Goal: Task Accomplishment & Management: Complete application form

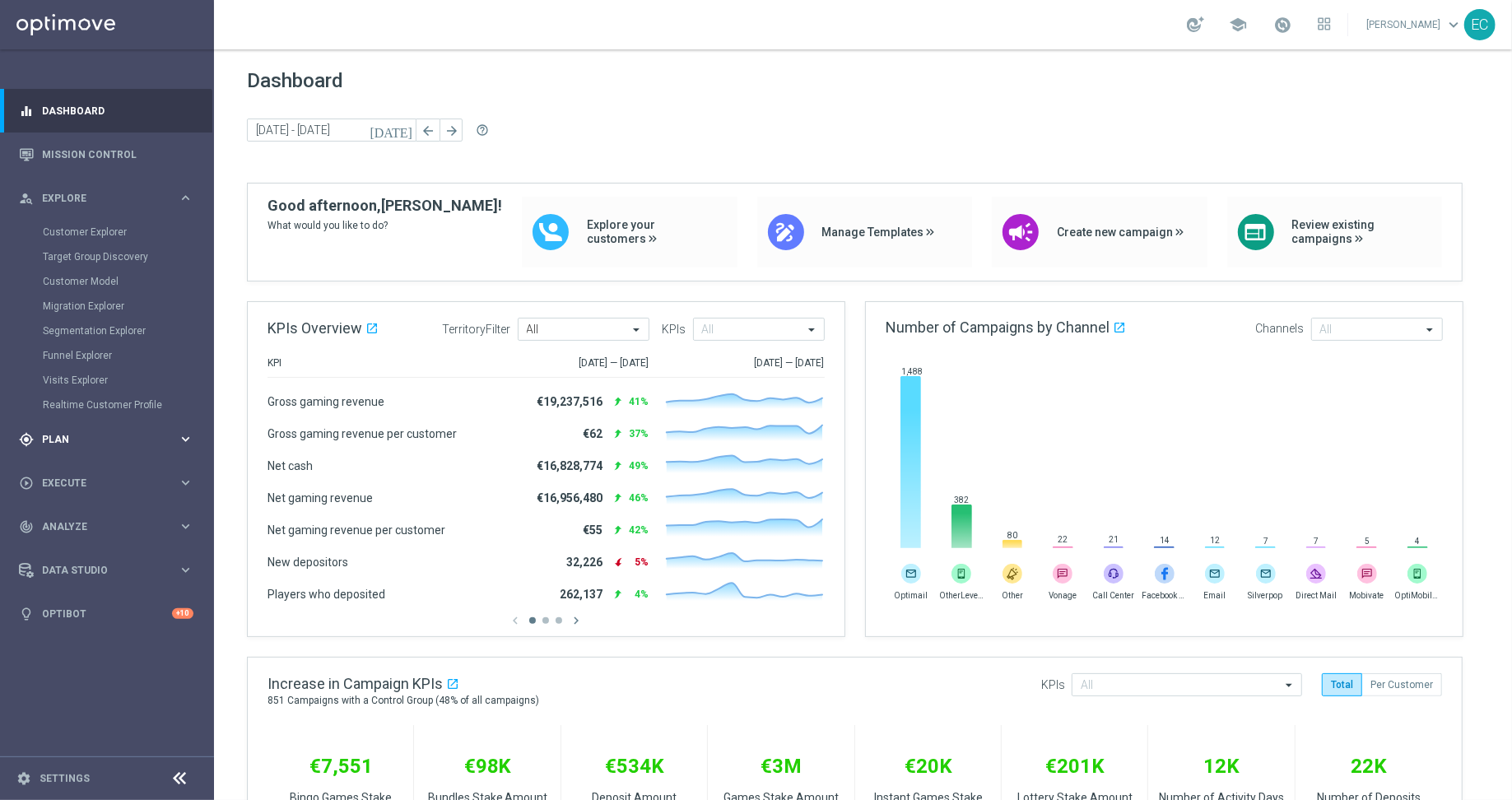
click at [119, 447] on div "gps_fixed Plan keyboard_arrow_right" at bounding box center [106, 439] width 212 height 43
click at [108, 321] on span "Templates" at bounding box center [102, 325] width 118 height 10
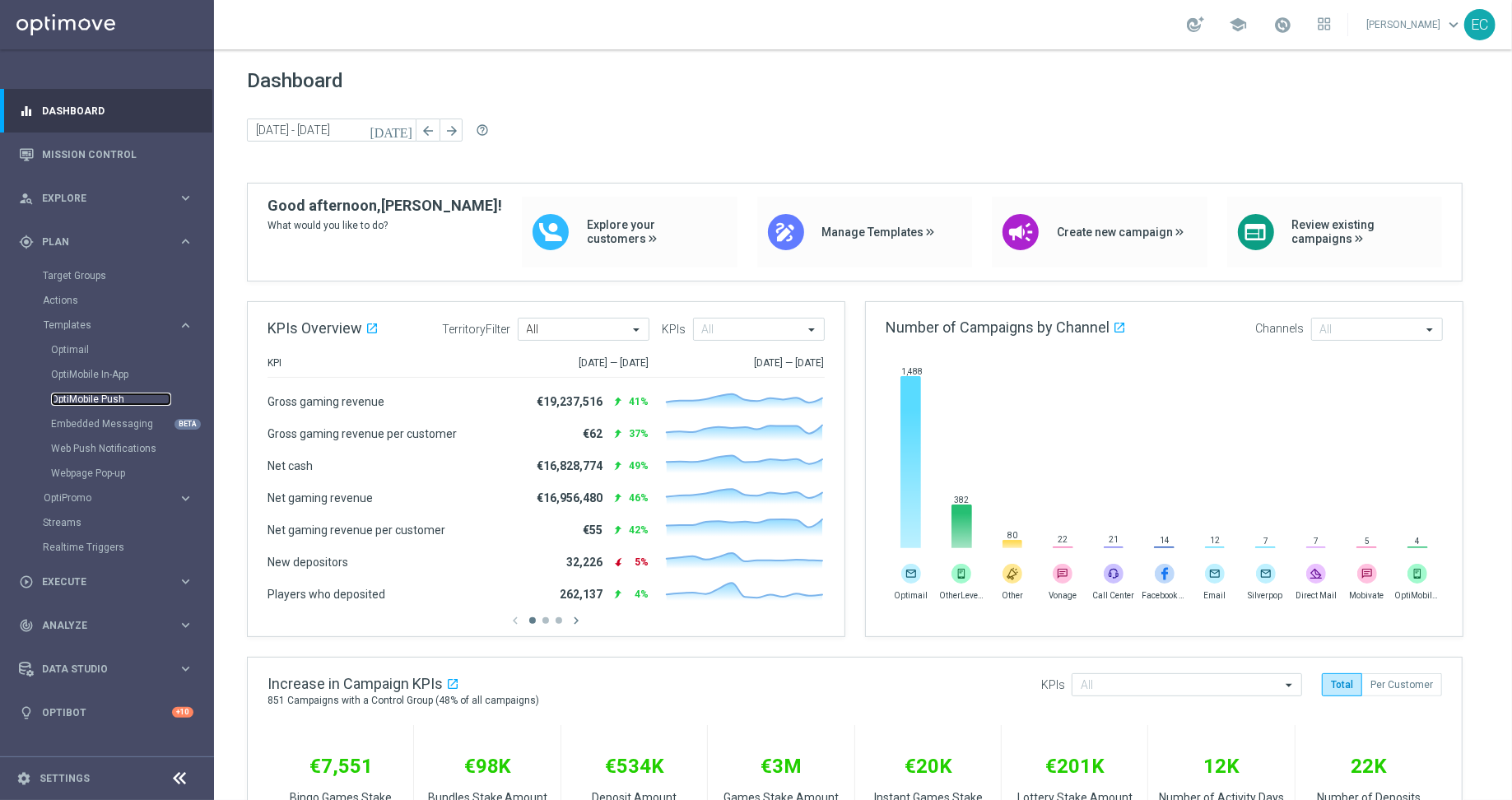
click at [104, 401] on link "OptiMobile Push" at bounding box center [112, 398] width 121 height 13
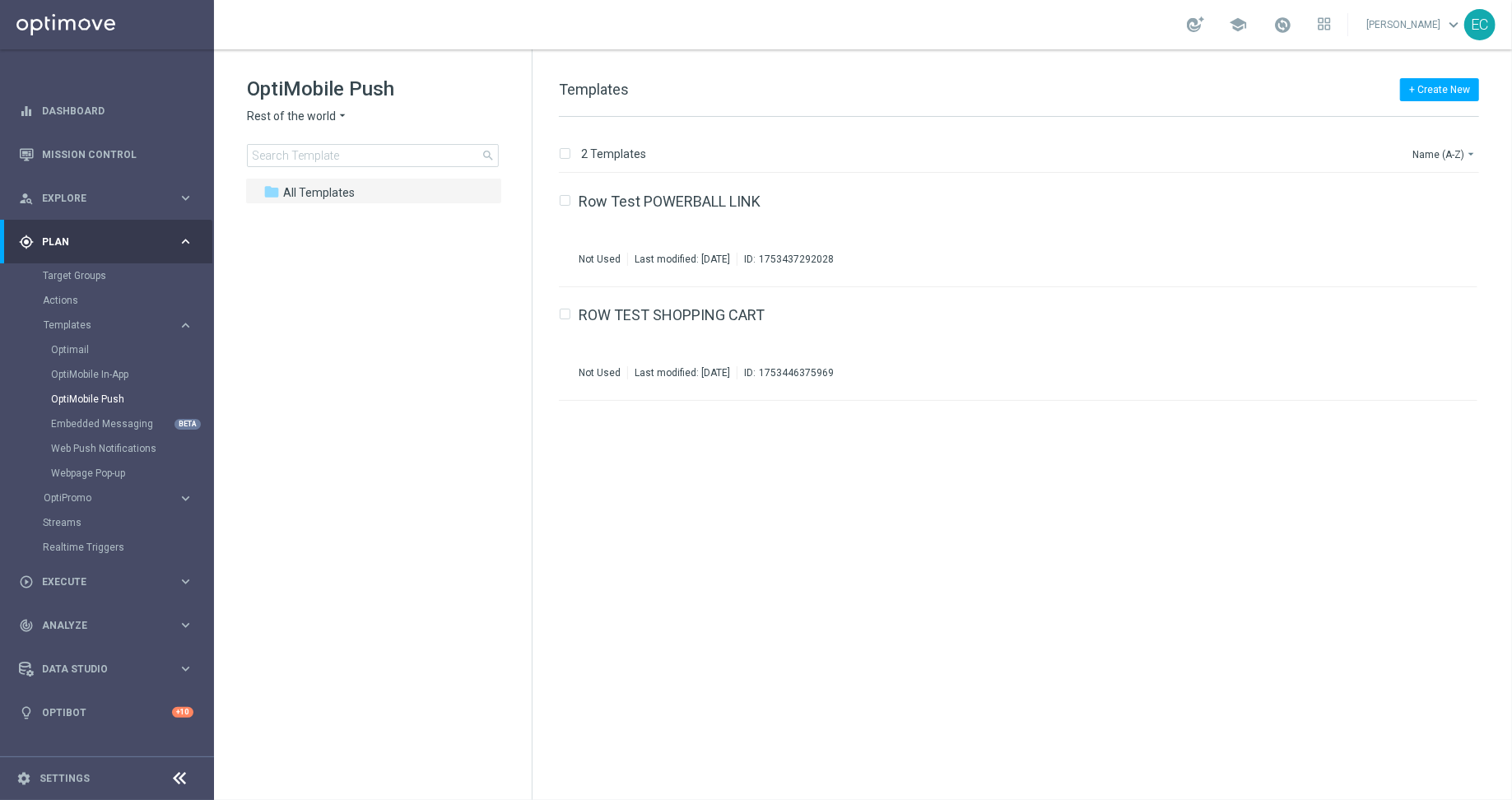
click at [284, 110] on span "Rest of the world" at bounding box center [292, 117] width 89 height 16
click at [401, 162] on input at bounding box center [373, 155] width 252 height 23
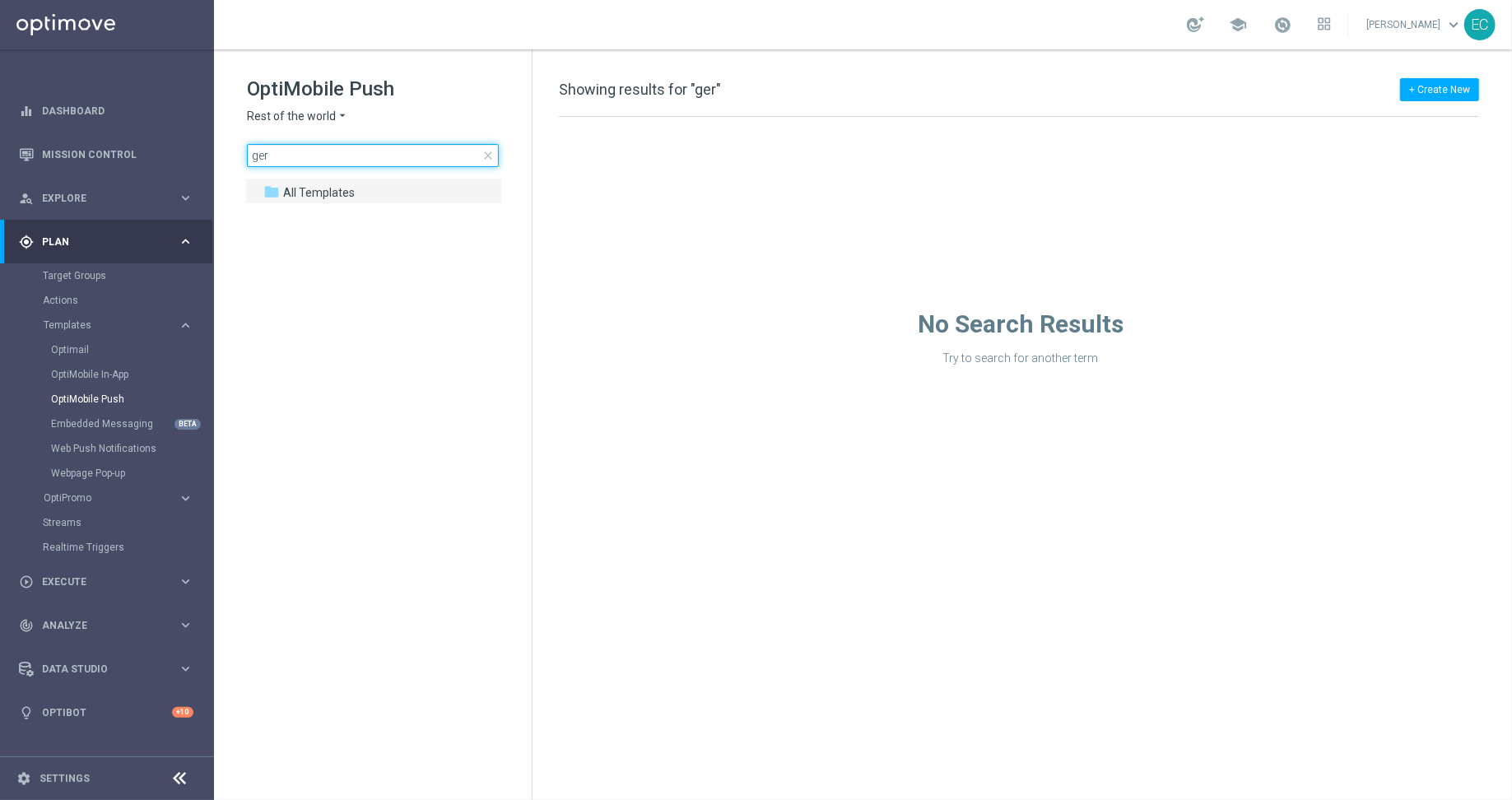
type input "ger"
click at [323, 127] on div "OptiMobile Push Rest of the world arrow_drop_down × Rest of the world ger close" at bounding box center [389, 121] width 285 height 91
click at [313, 116] on span "Rest of the world" at bounding box center [292, 117] width 89 height 16
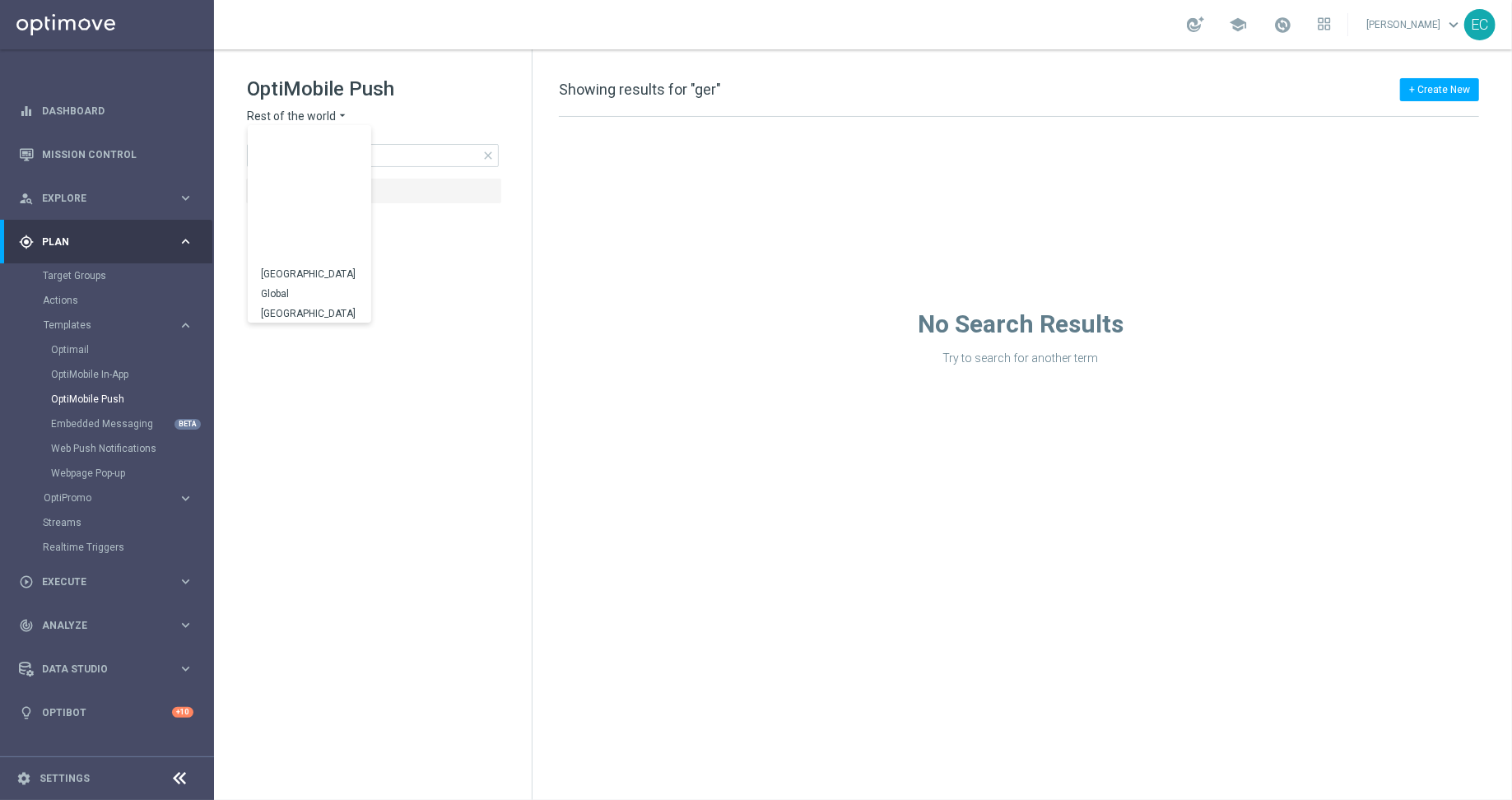
scroll to position [514, 0]
click at [308, 256] on div "[GEOGRAPHIC_DATA]" at bounding box center [309, 254] width 124 height 20
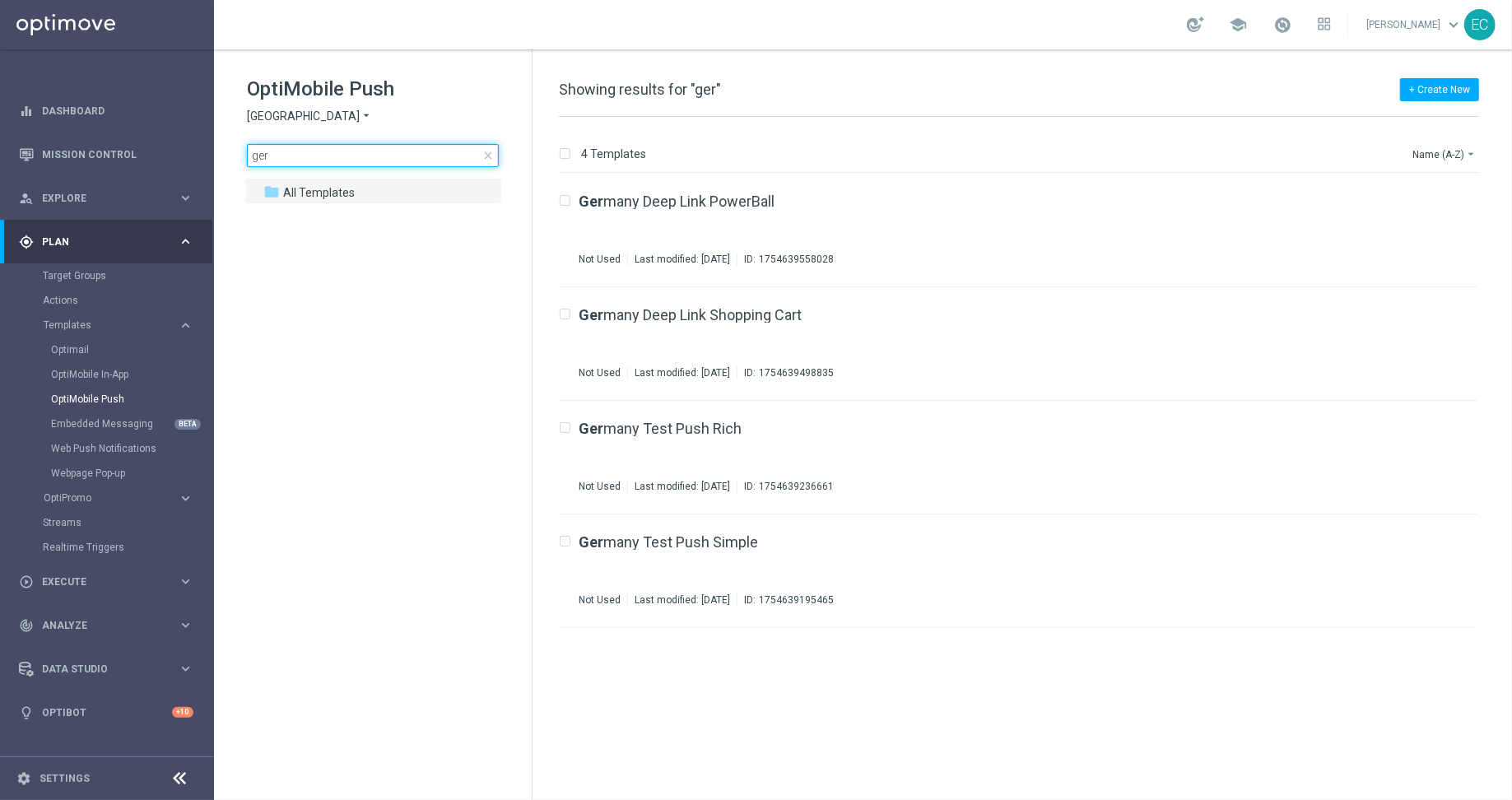
click at [318, 157] on input "ger" at bounding box center [373, 155] width 252 height 23
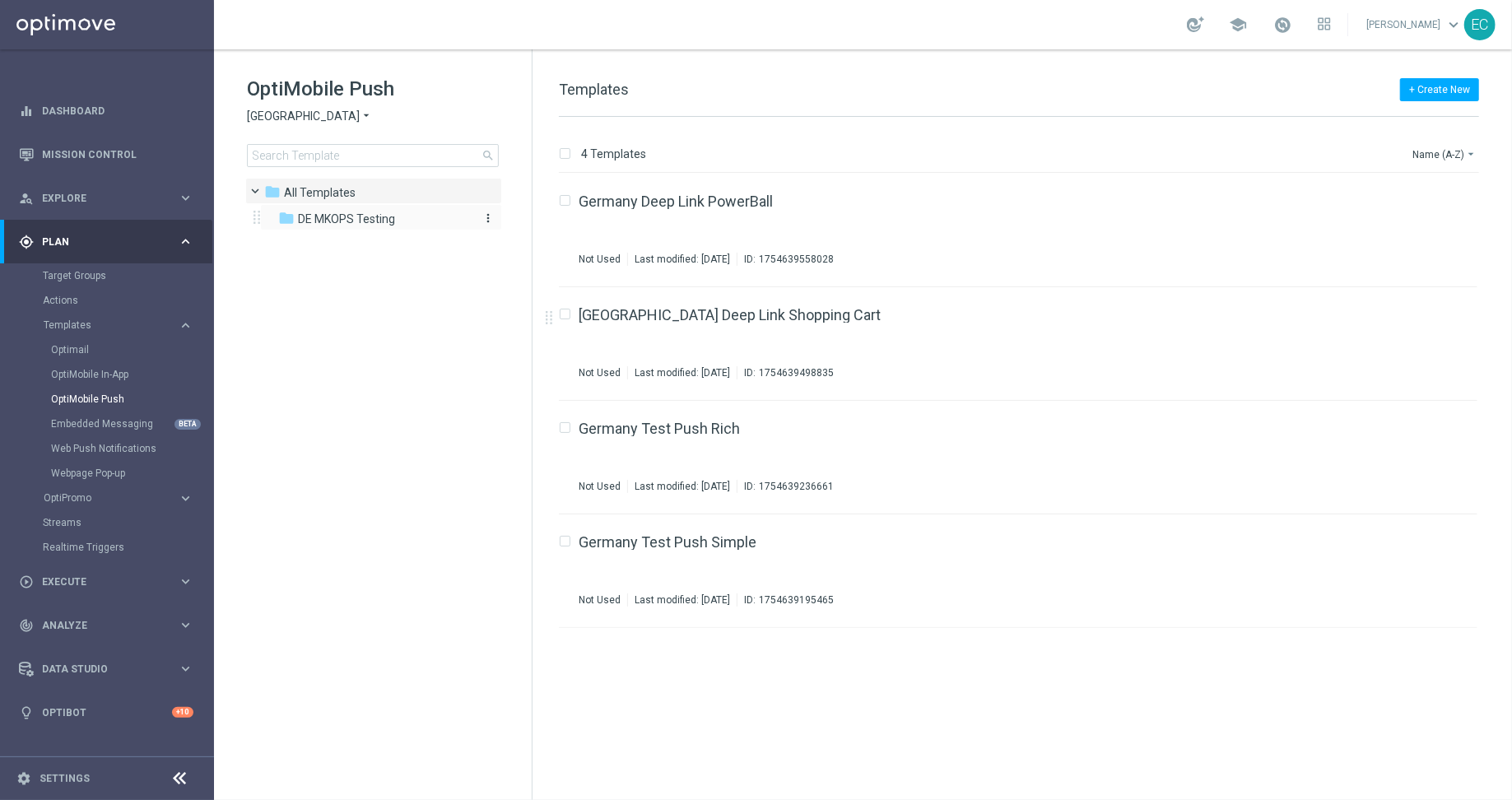
click at [410, 221] on div "folder DE MKOPS Testing" at bounding box center [374, 218] width 190 height 19
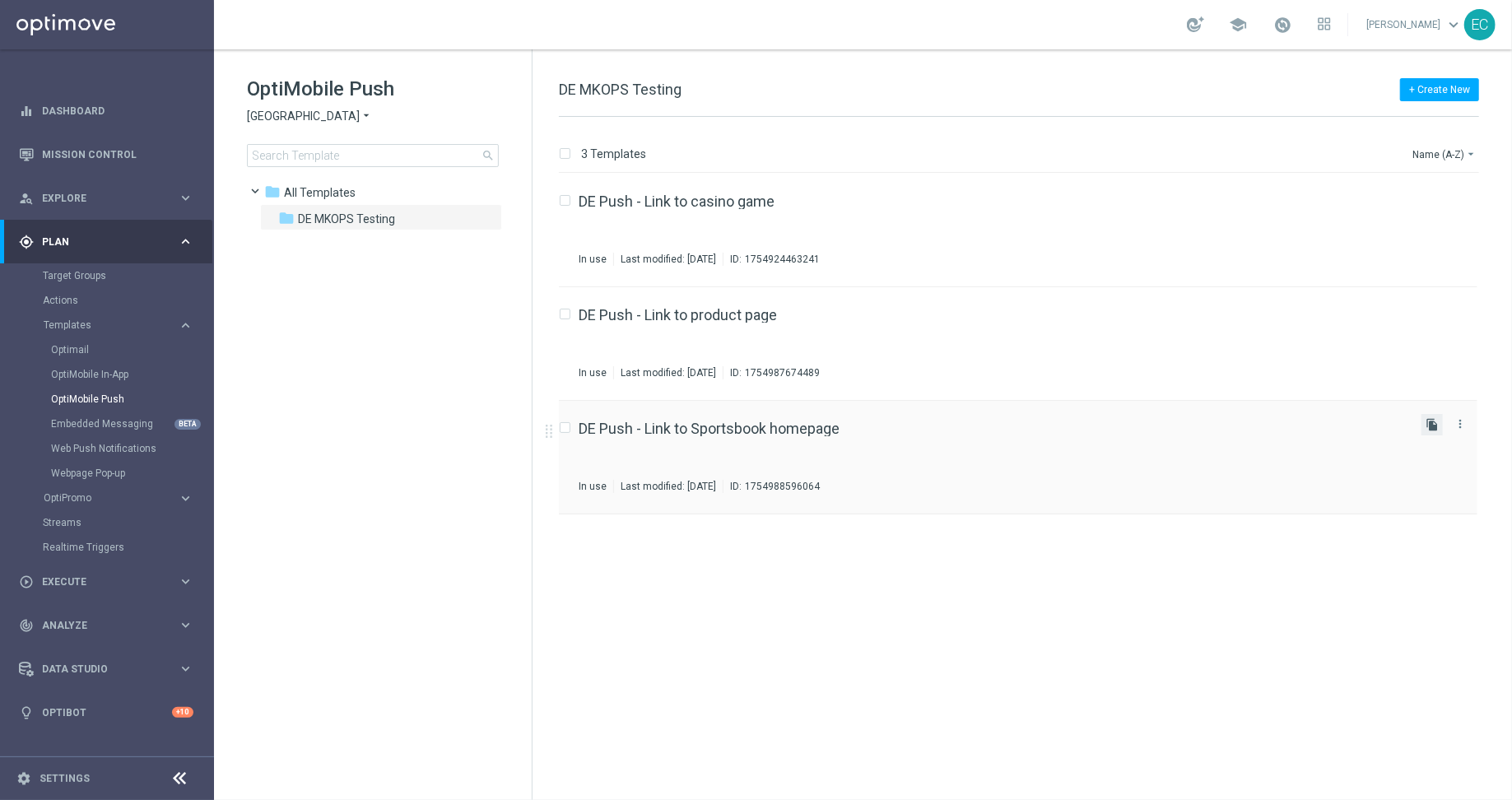
click at [1435, 426] on icon "file_copy" at bounding box center [1432, 424] width 13 height 13
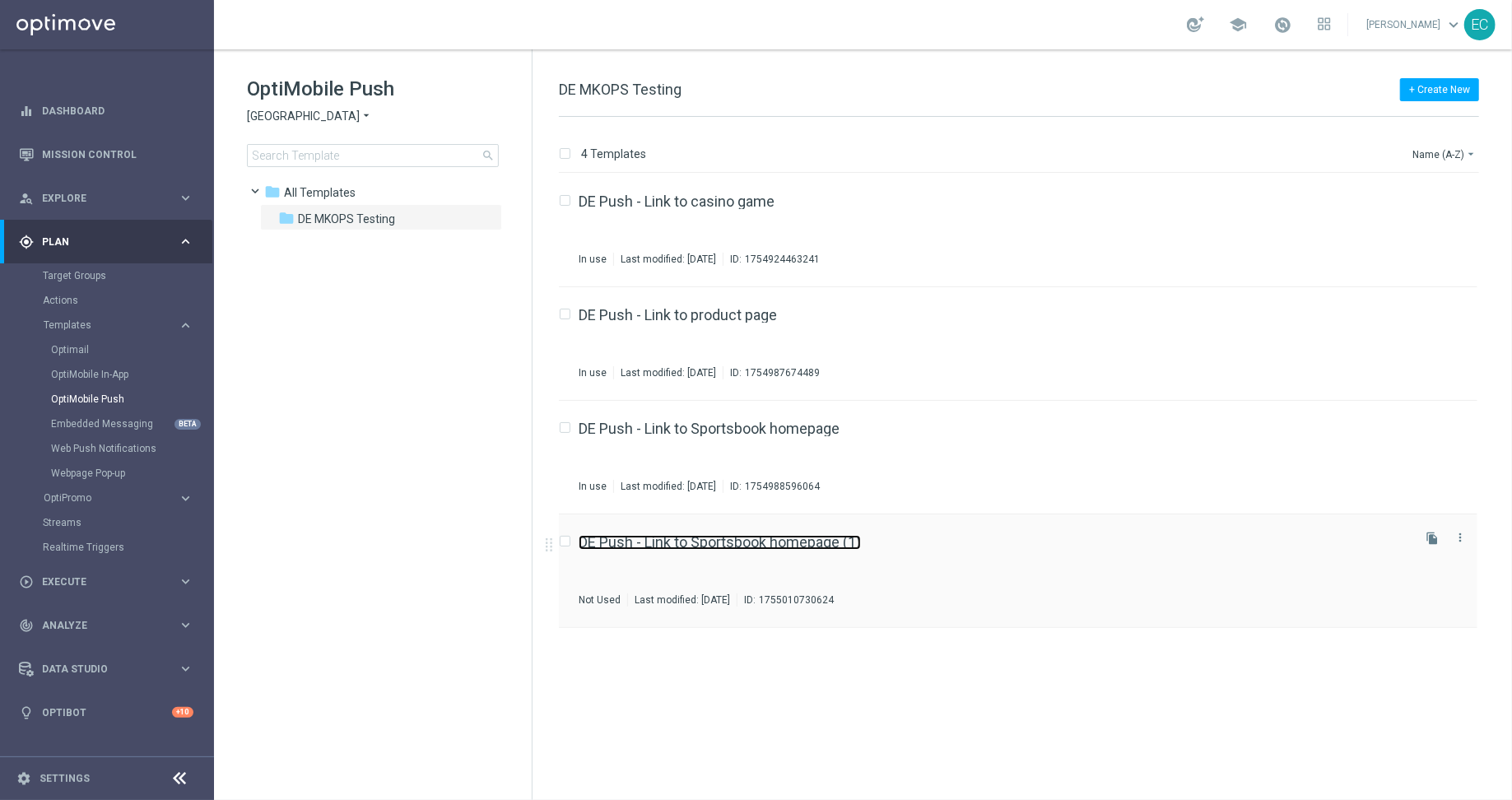
click at [800, 541] on link "DE Push - Link to Sportsbook homepage (1)" at bounding box center [720, 541] width 283 height 15
click at [78, 268] on div "Target Groups" at bounding box center [127, 276] width 170 height 25
click at [90, 279] on link "Target Groups" at bounding box center [107, 275] width 128 height 13
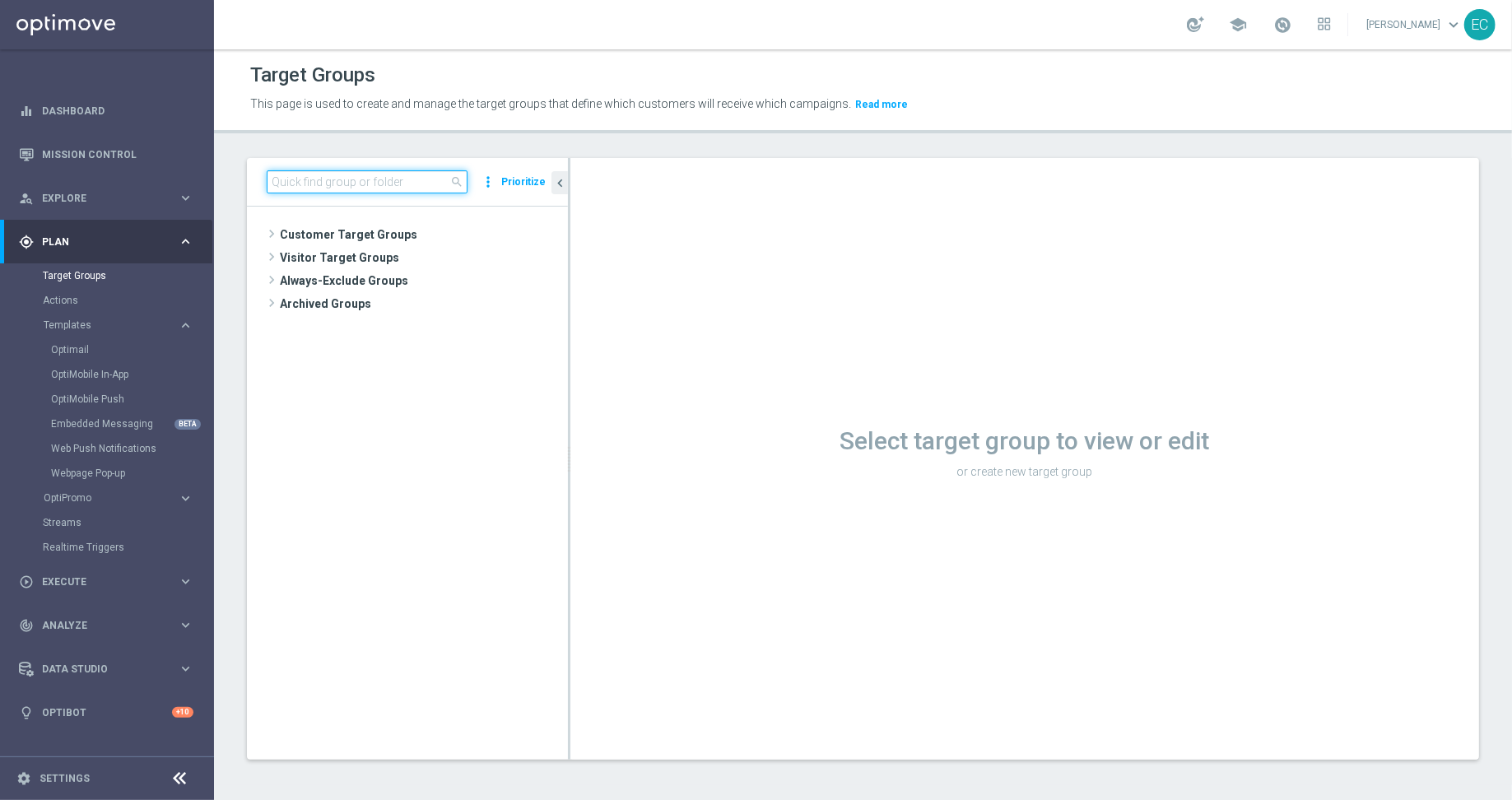
click at [327, 178] on input at bounding box center [367, 181] width 201 height 23
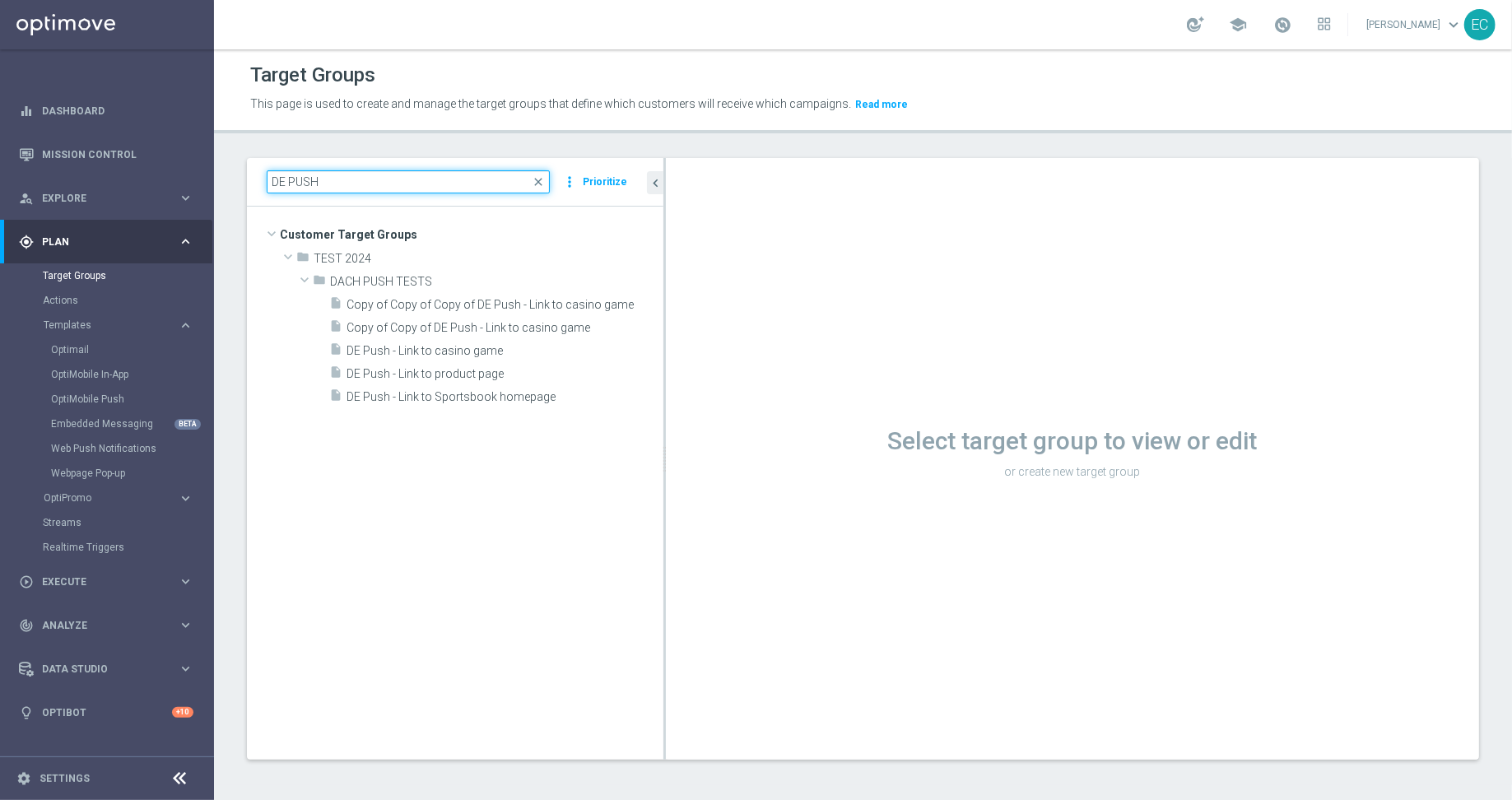
drag, startPoint x: 569, startPoint y: 342, endPoint x: 664, endPoint y: 342, distance: 95.0
click at [664, 342] on div at bounding box center [664, 458] width 2 height 601
type input "DE PUSH"
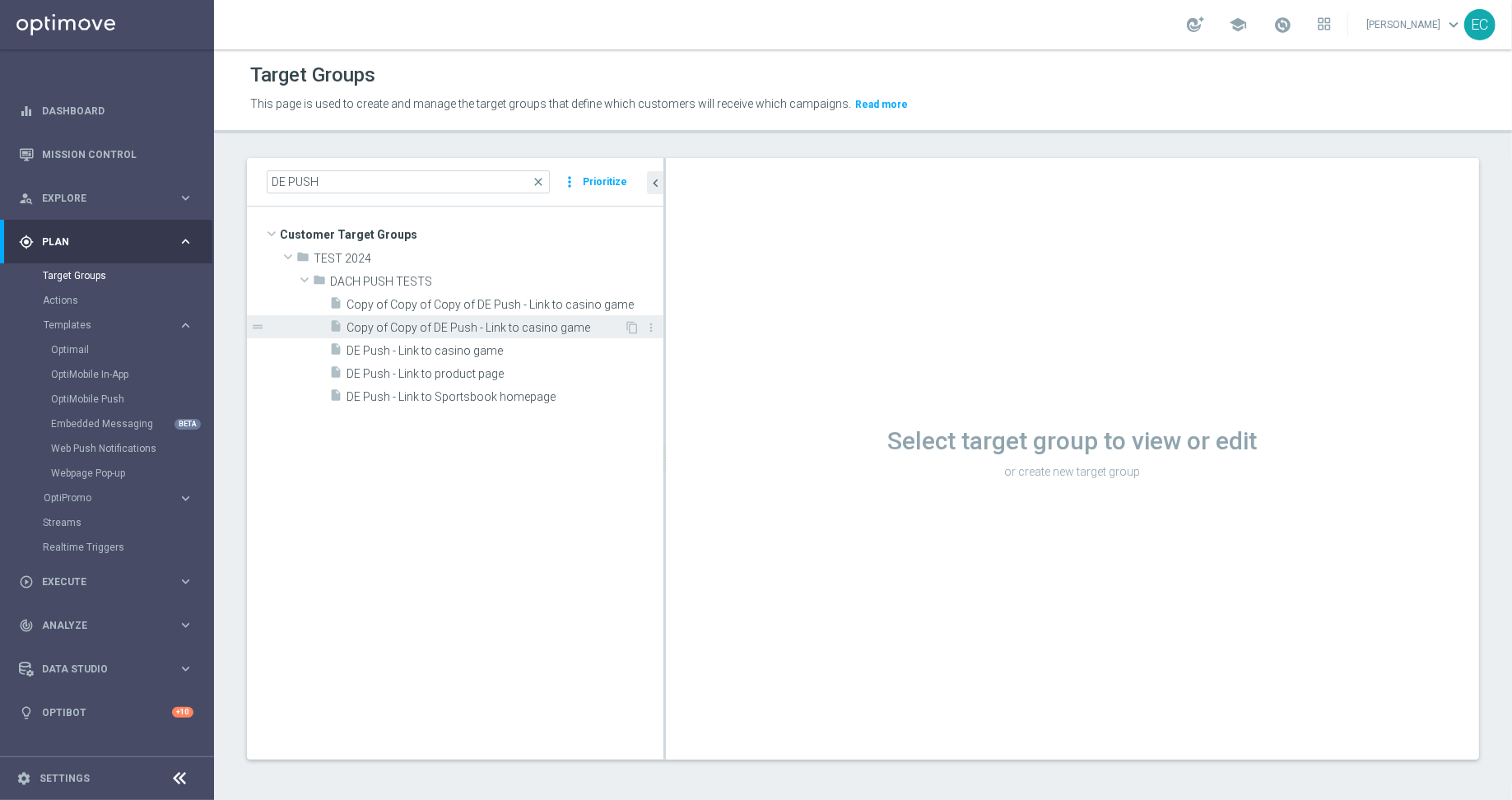
click at [500, 326] on span "Copy of Copy of DE Push - Link to casino game" at bounding box center [485, 328] width 278 height 14
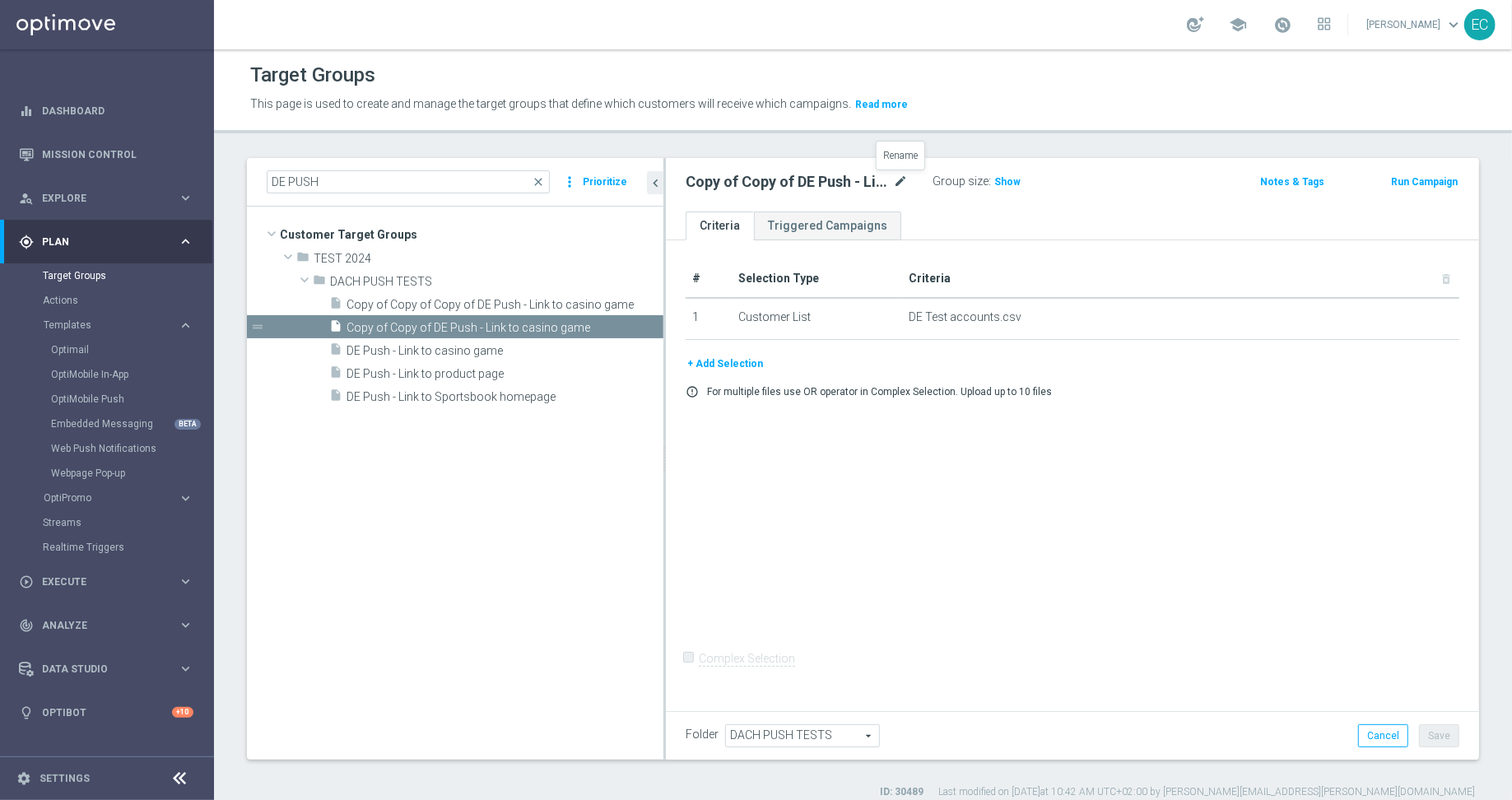
click at [899, 184] on icon "mode_edit" at bounding box center [900, 182] width 15 height 20
type input "DE Push - Link to Sportsbook specific league"
click at [994, 236] on ul "Criteria Triggered Campaigns" at bounding box center [1072, 225] width 813 height 29
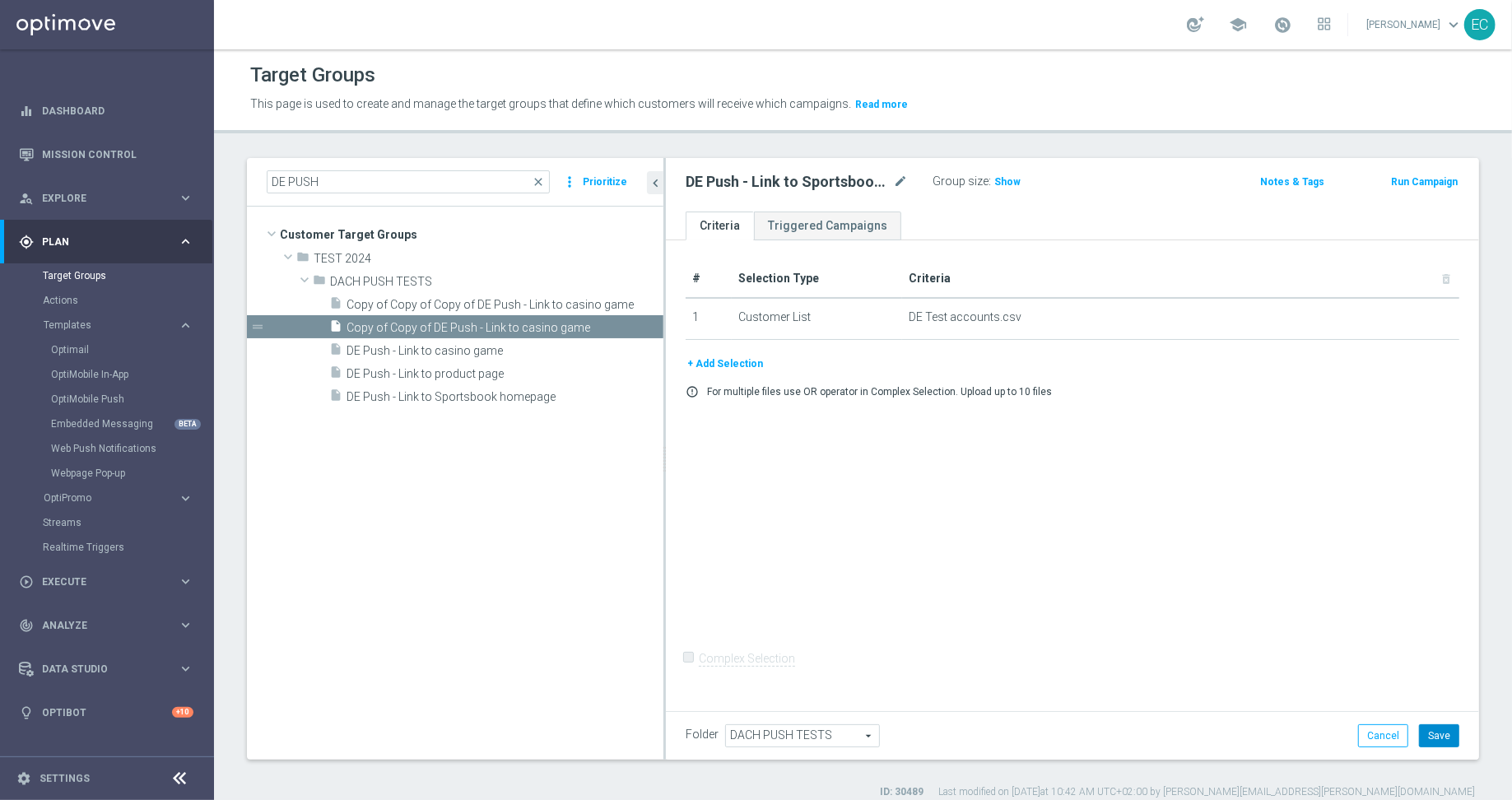
click at [1429, 739] on button "Save" at bounding box center [1439, 735] width 41 height 23
click at [634, 324] on icon "content_copy" at bounding box center [631, 327] width 13 height 13
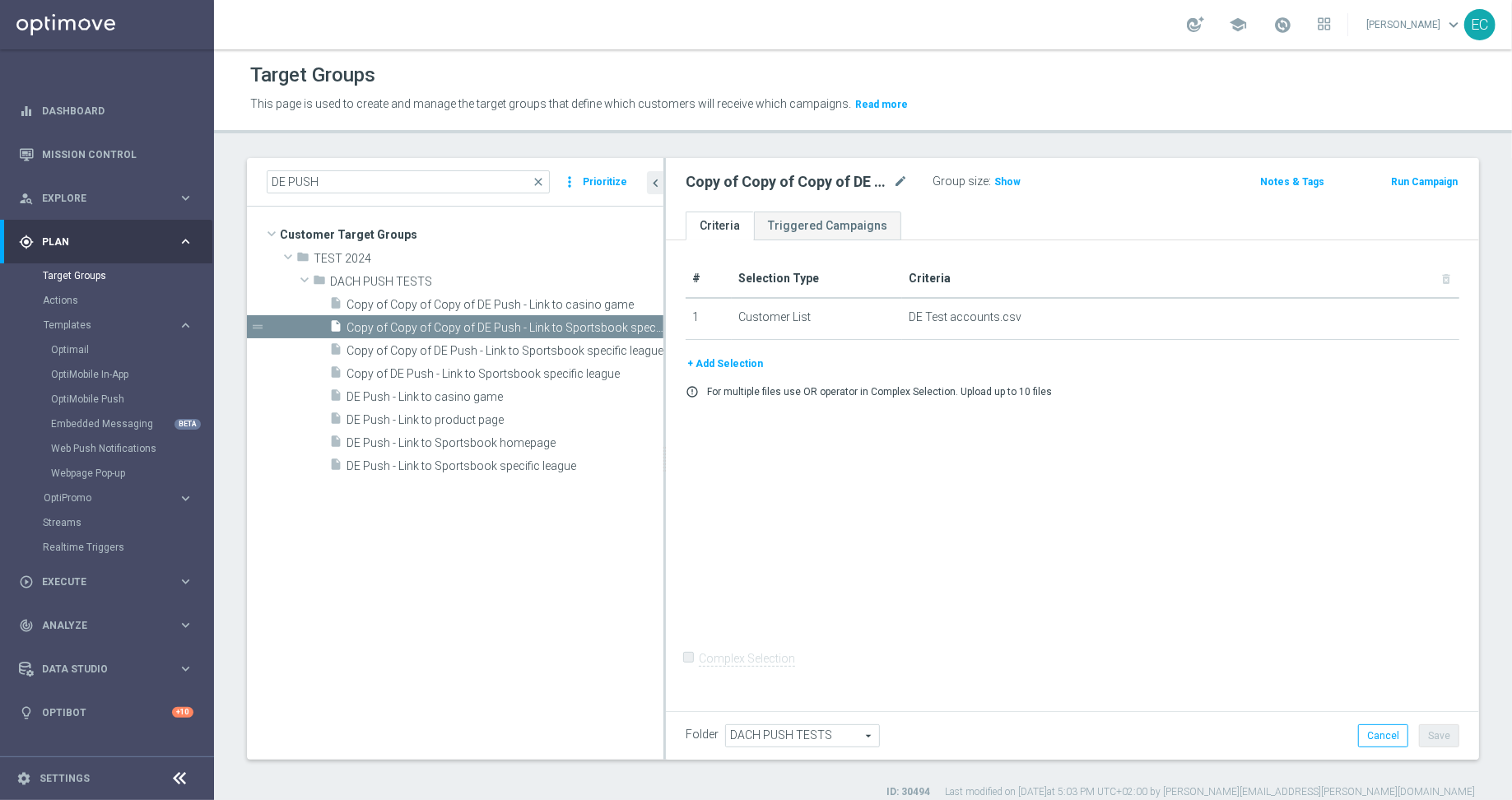
click at [0, 0] on icon "content_copy" at bounding box center [0, 0] width 0 height 0
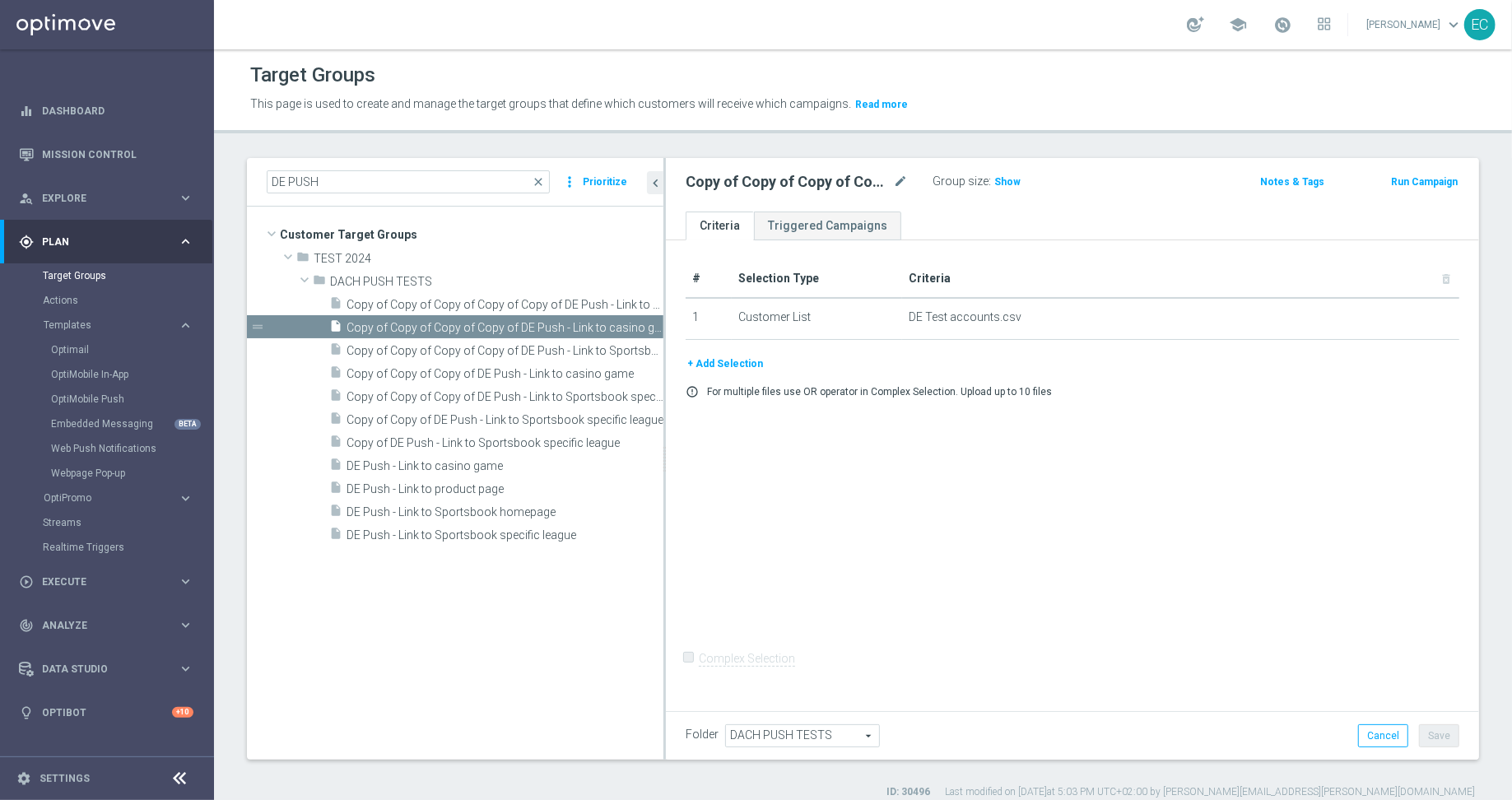
click at [0, 0] on icon "content_copy" at bounding box center [0, 0] width 0 height 0
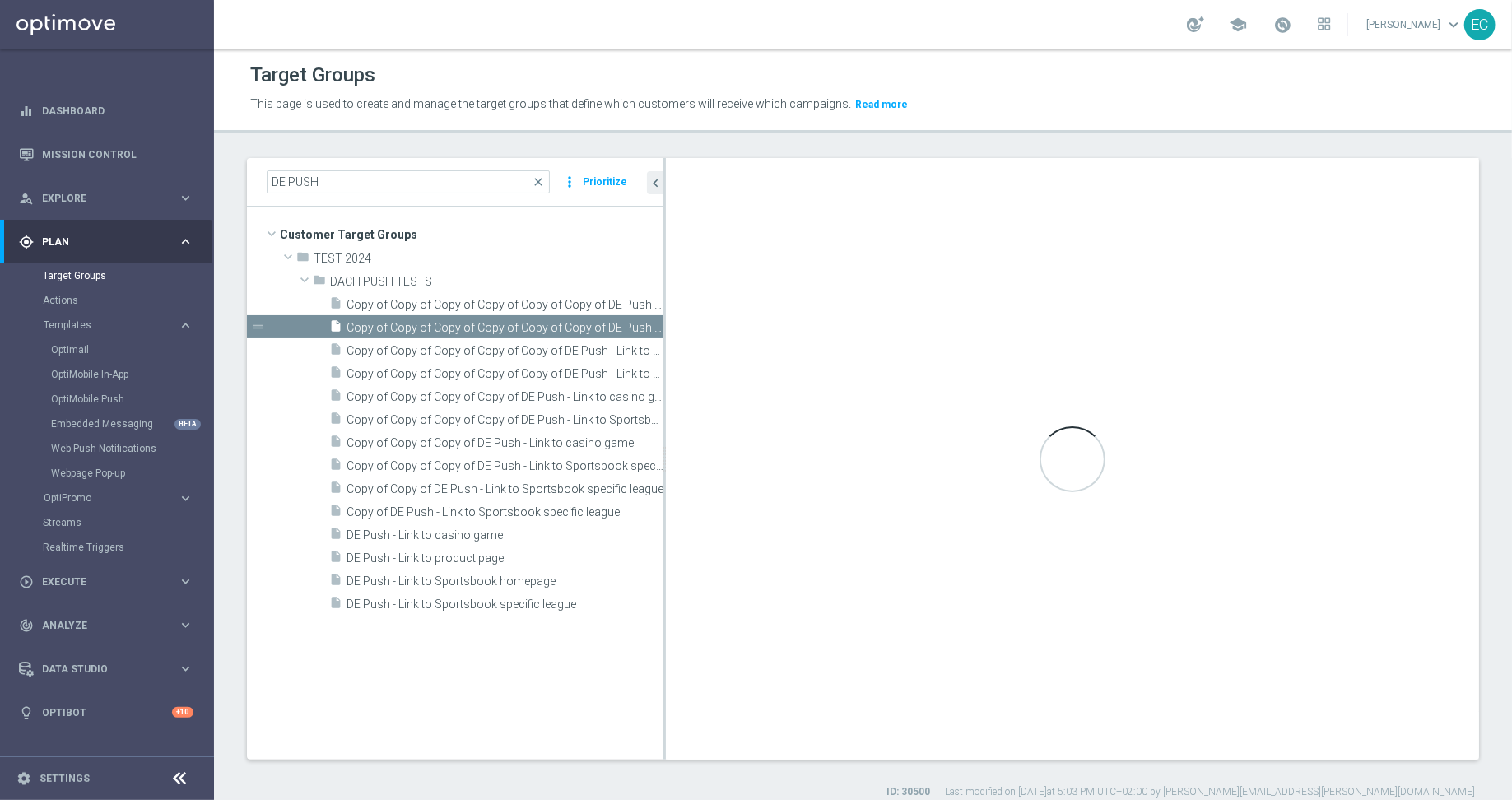
click at [0, 0] on icon "content_copy" at bounding box center [0, 0] width 0 height 0
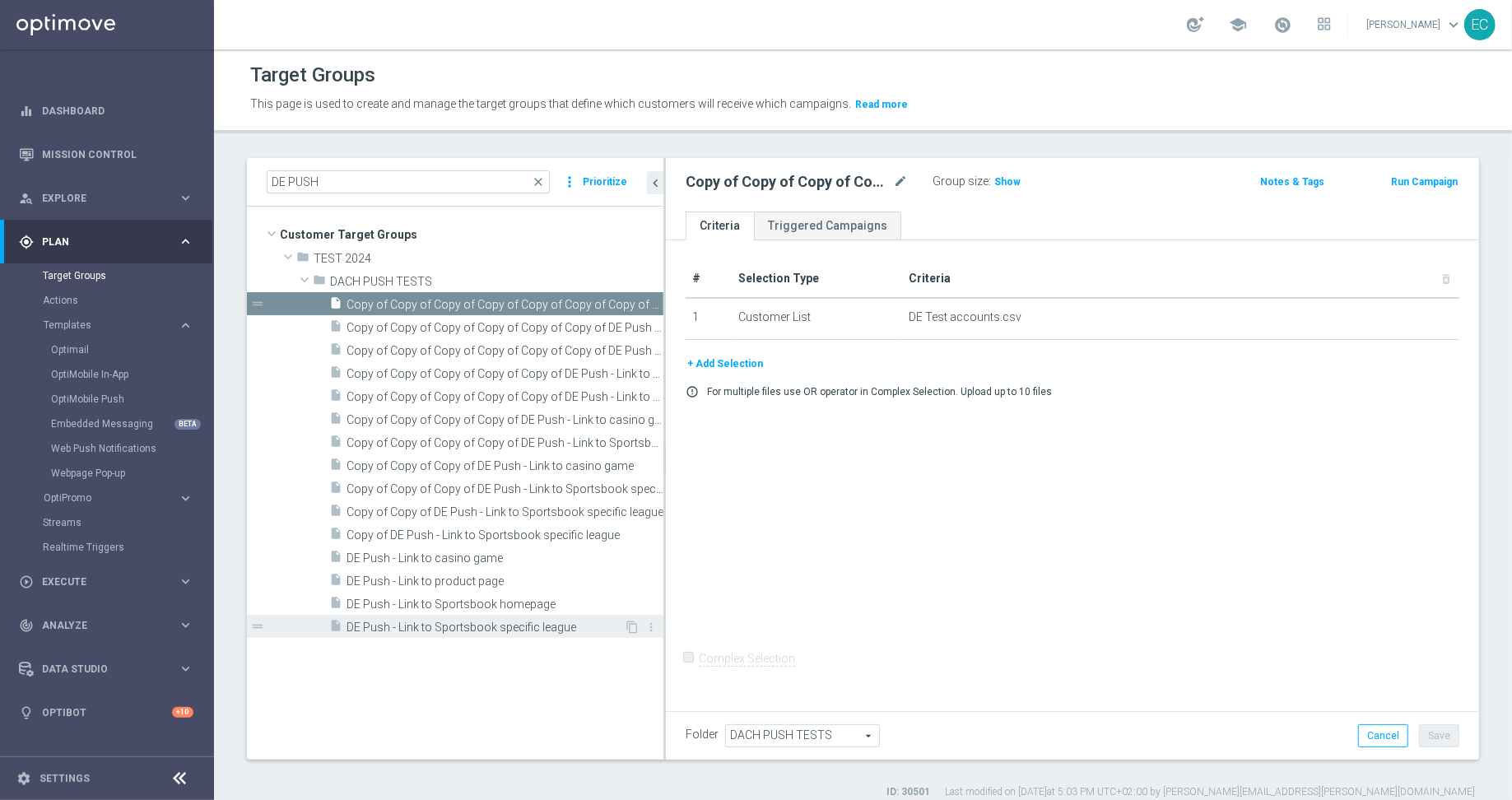
click at [545, 623] on span "DE Push - Link to Sportsbook specific league" at bounding box center [485, 627] width 278 height 14
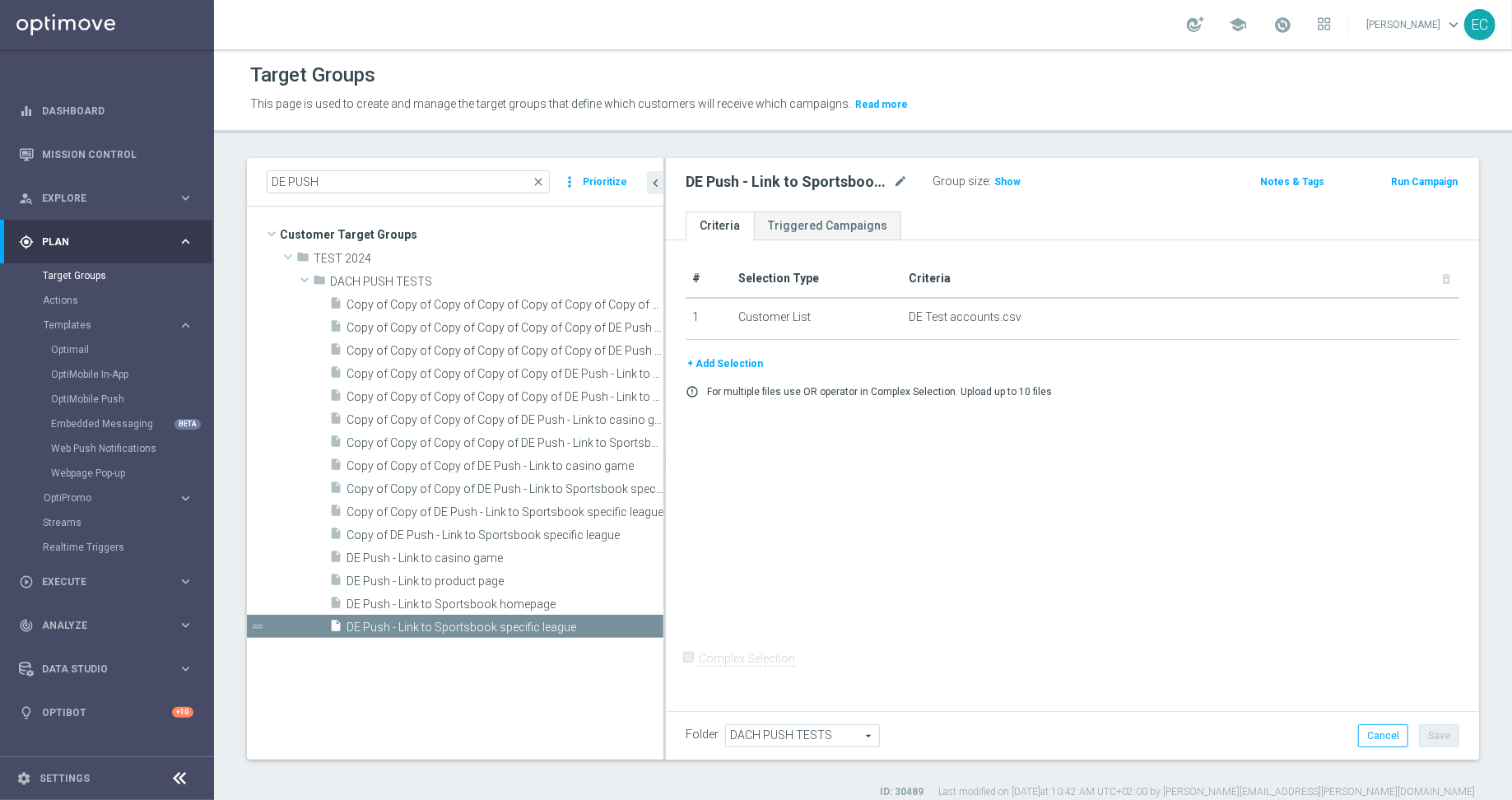
click at [1445, 180] on div "Run Campaign" at bounding box center [1404, 180] width 133 height 21
click at [1406, 177] on button "Run Campaign" at bounding box center [1424, 182] width 70 height 18
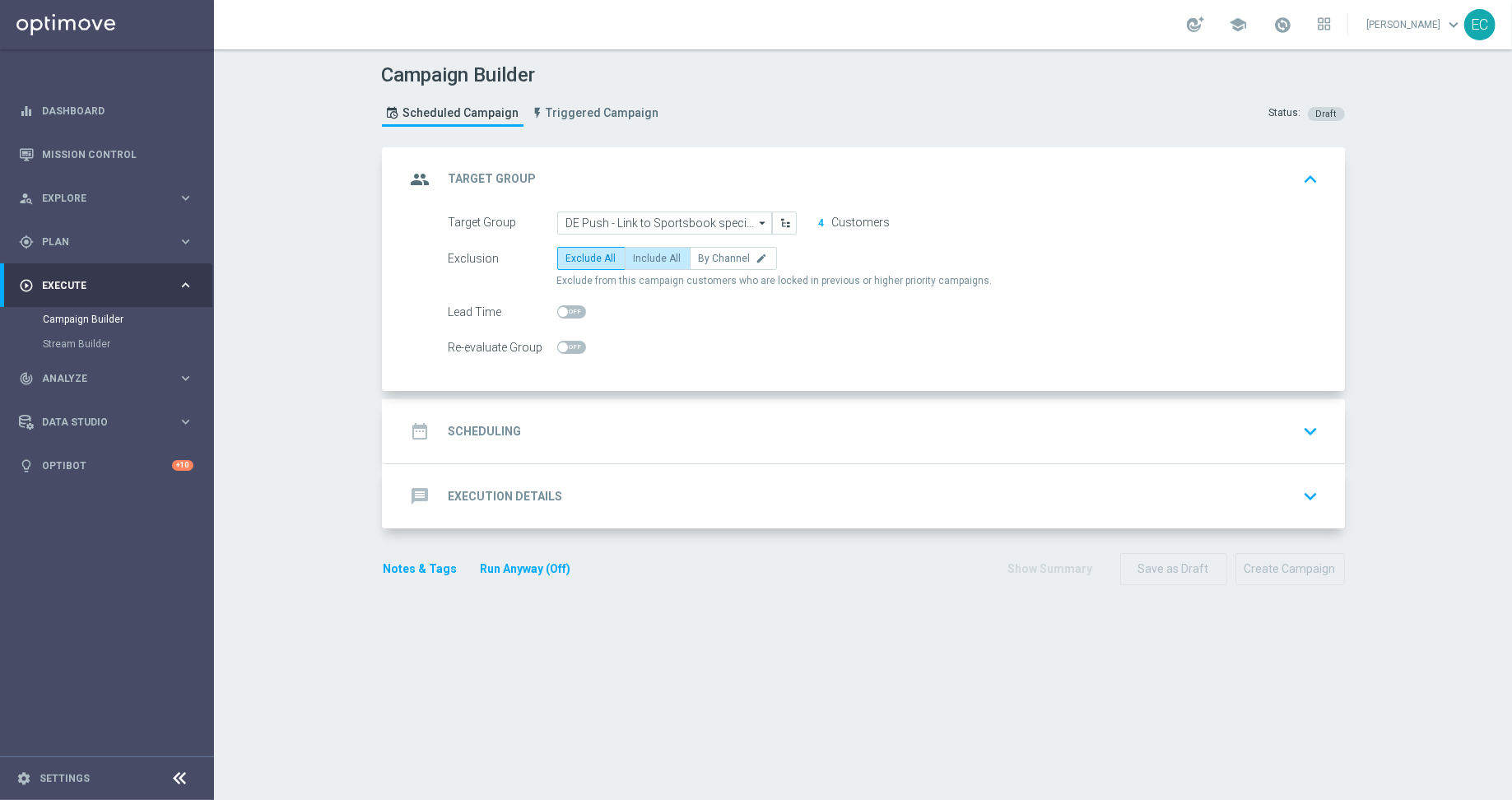
click at [637, 253] on span "Include All" at bounding box center [657, 259] width 47 height 12
click at [637, 256] on input "Include All" at bounding box center [638, 261] width 11 height 11
radio input "true"
click at [640, 420] on div "date_range Scheduling keyboard_arrow_down" at bounding box center [866, 432] width 919 height 32
click at [772, 411] on div "date_range Scheduling keyboard_arrow_down Start Date today Lock customers for a…" at bounding box center [866, 431] width 959 height 64
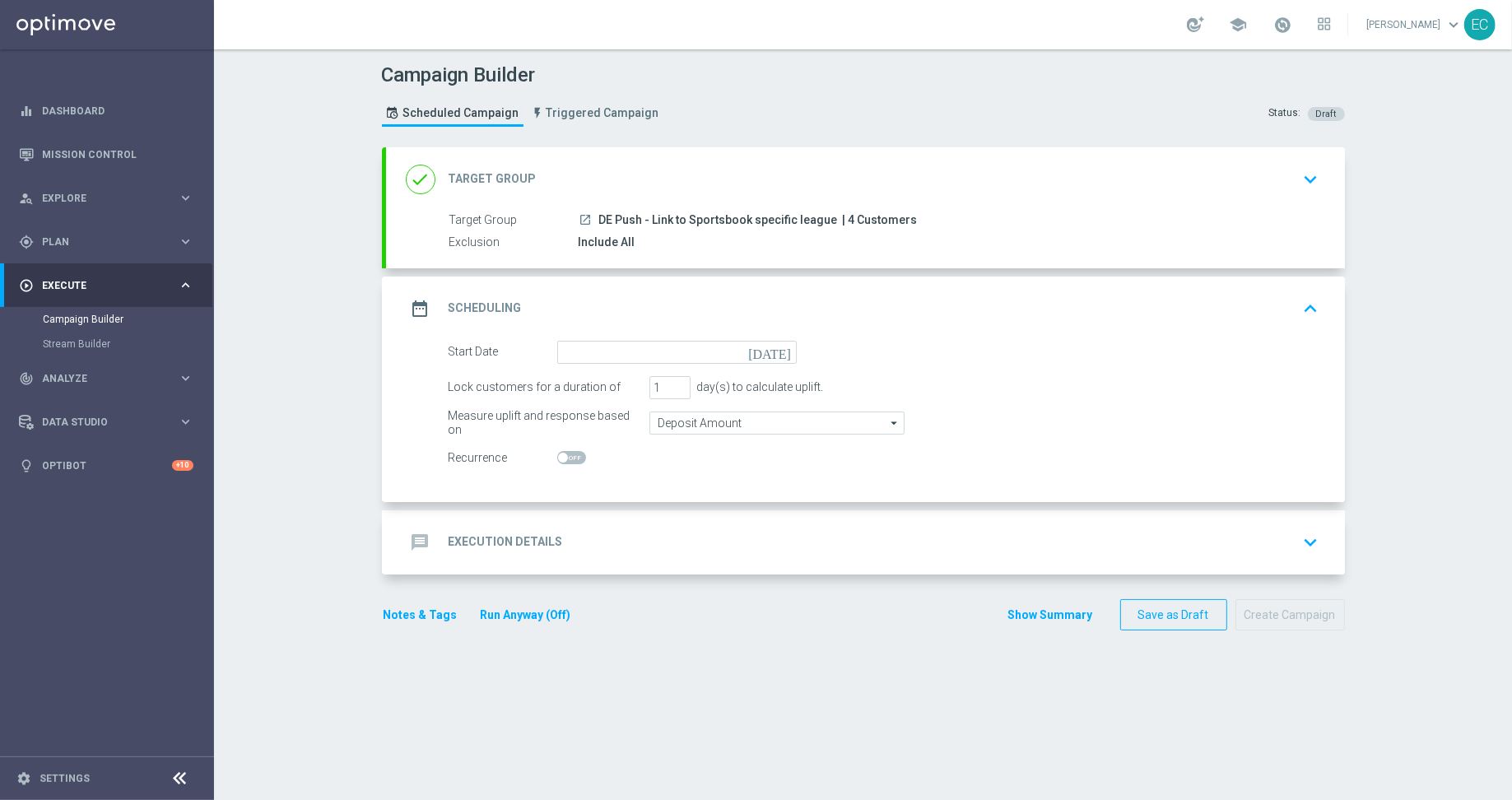
click at [993, 413] on form "Start Date today Lock customers for a duration of 1 day(s) to calculate uplift.…" at bounding box center [883, 405] width 871 height 129
click at [589, 358] on input at bounding box center [677, 352] width 239 height 23
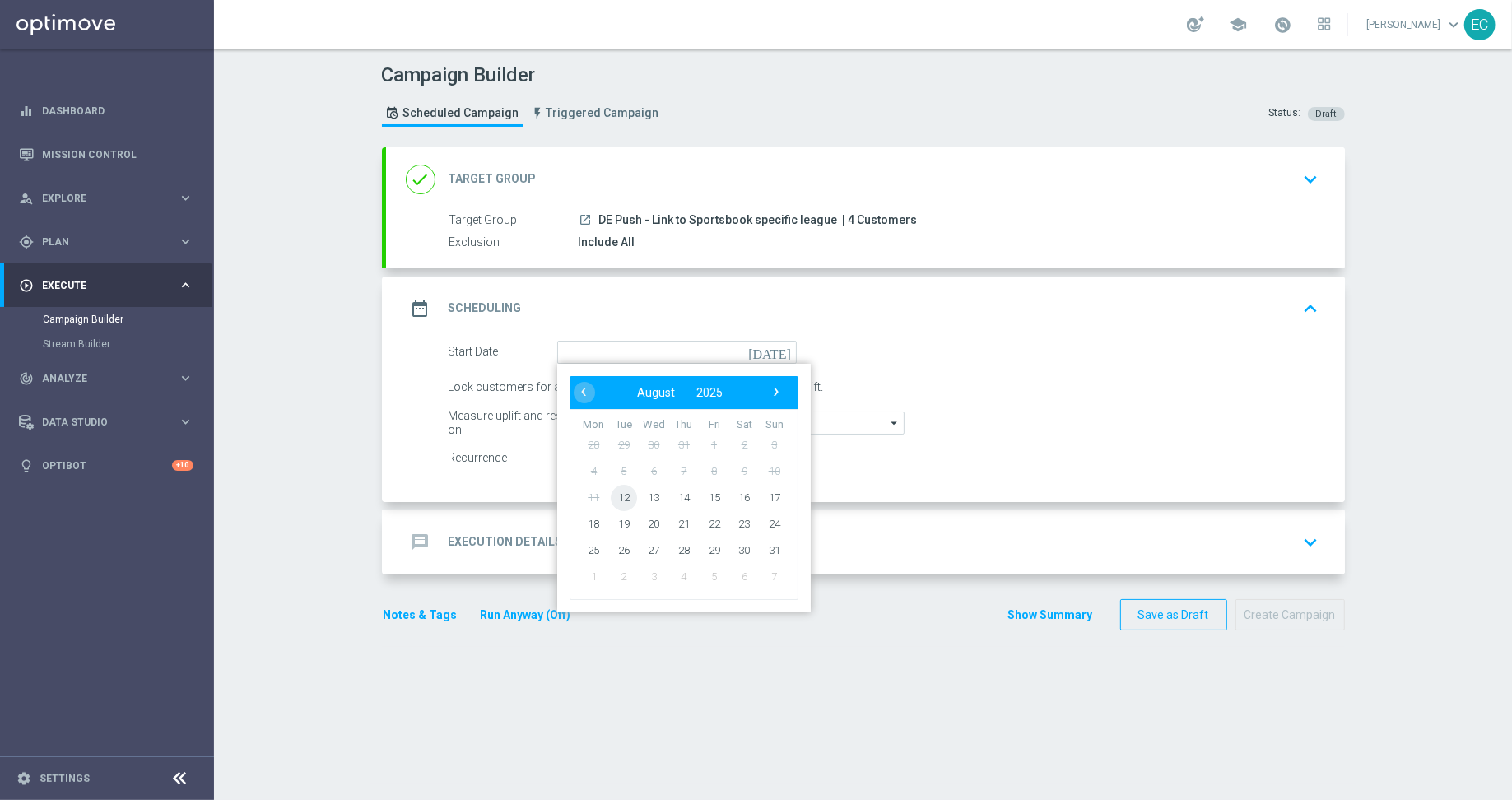
click at [623, 492] on span "12" at bounding box center [623, 497] width 27 height 27
type input "12 Aug 2025"
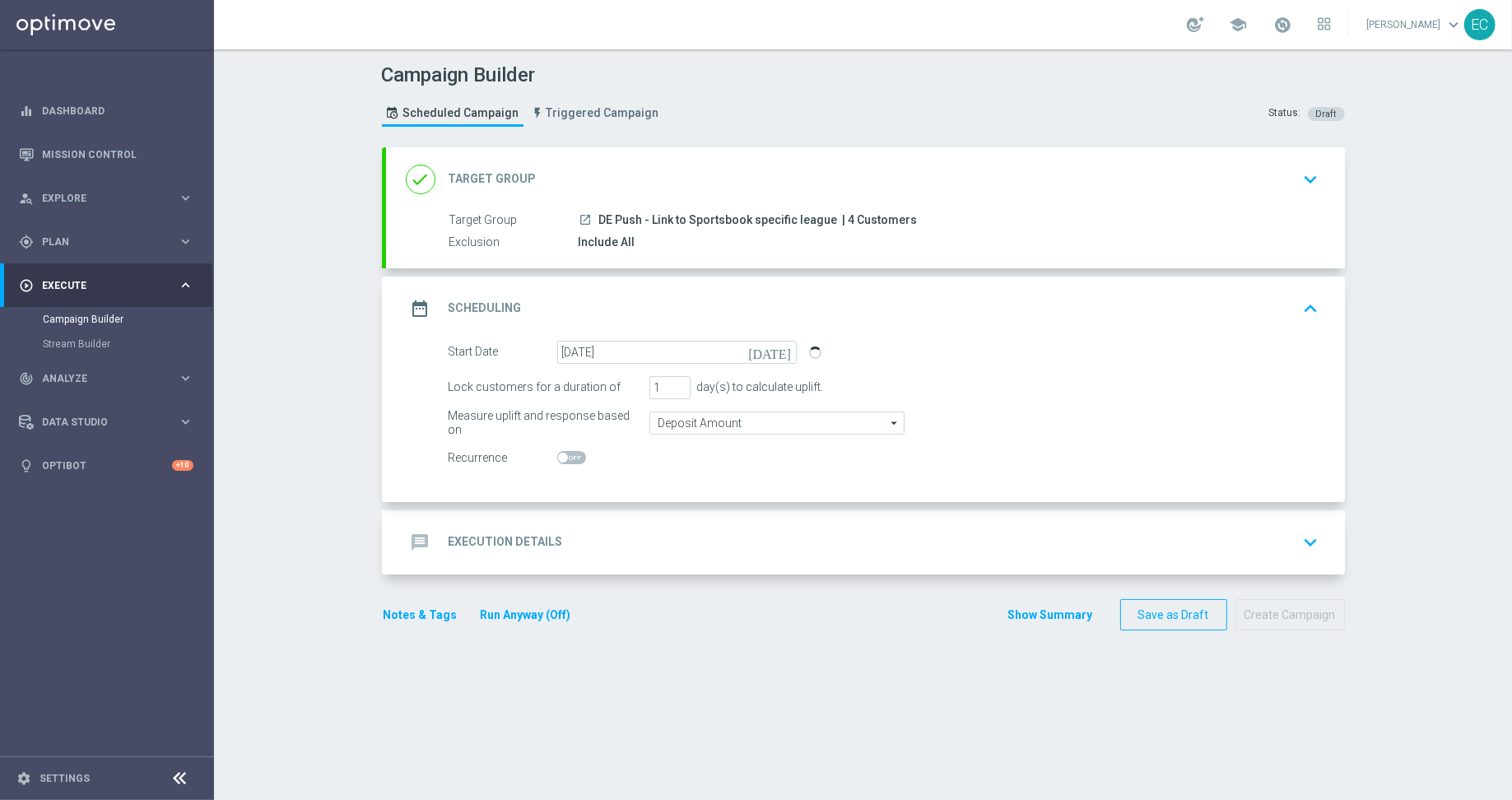
click at [732, 510] on div "message Execution Details keyboard_arrow_down" at bounding box center [866, 541] width 959 height 64
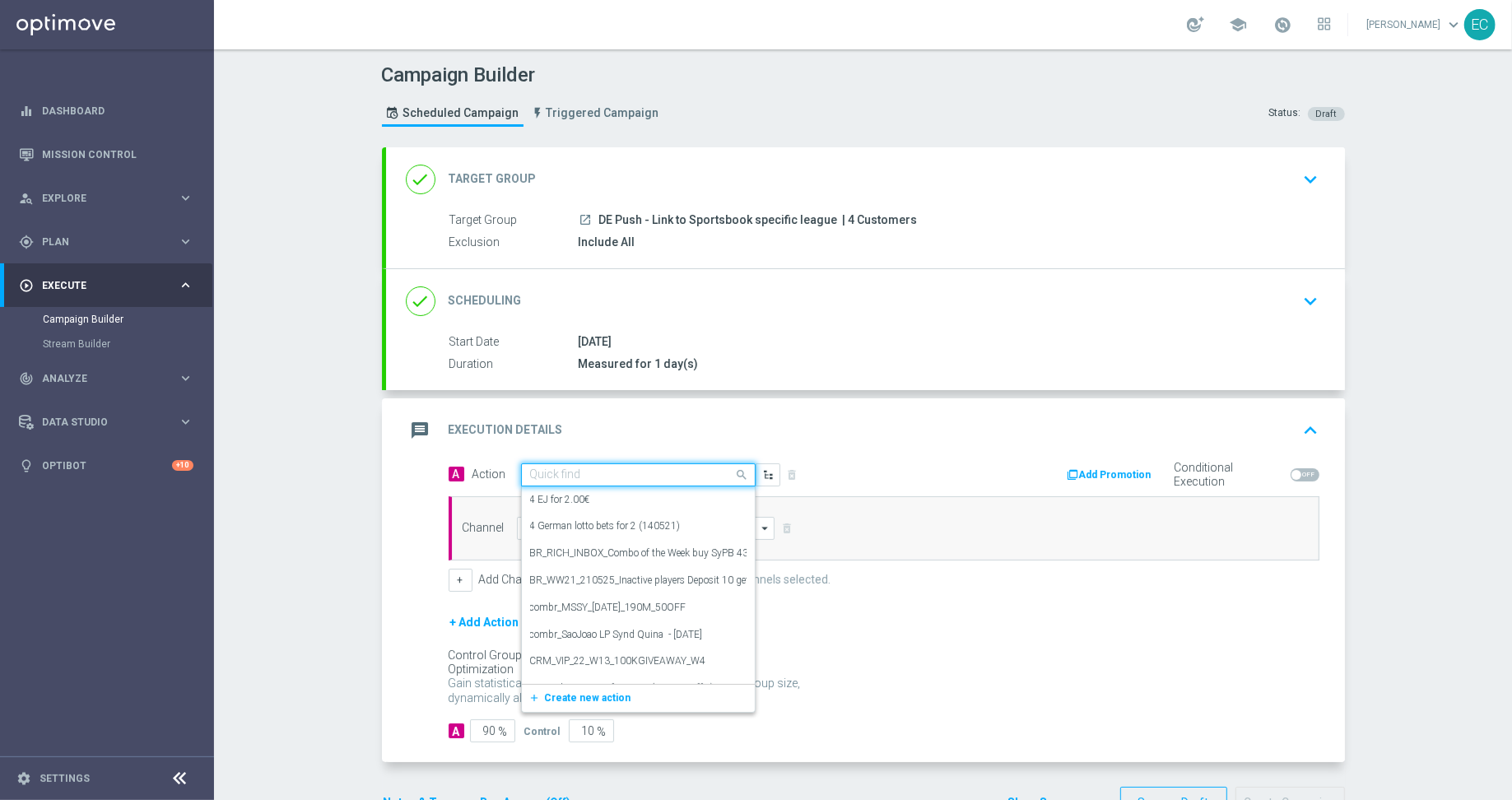
click at [604, 474] on input "text" at bounding box center [622, 475] width 184 height 14
click at [575, 697] on span "Create new action" at bounding box center [587, 698] width 86 height 12
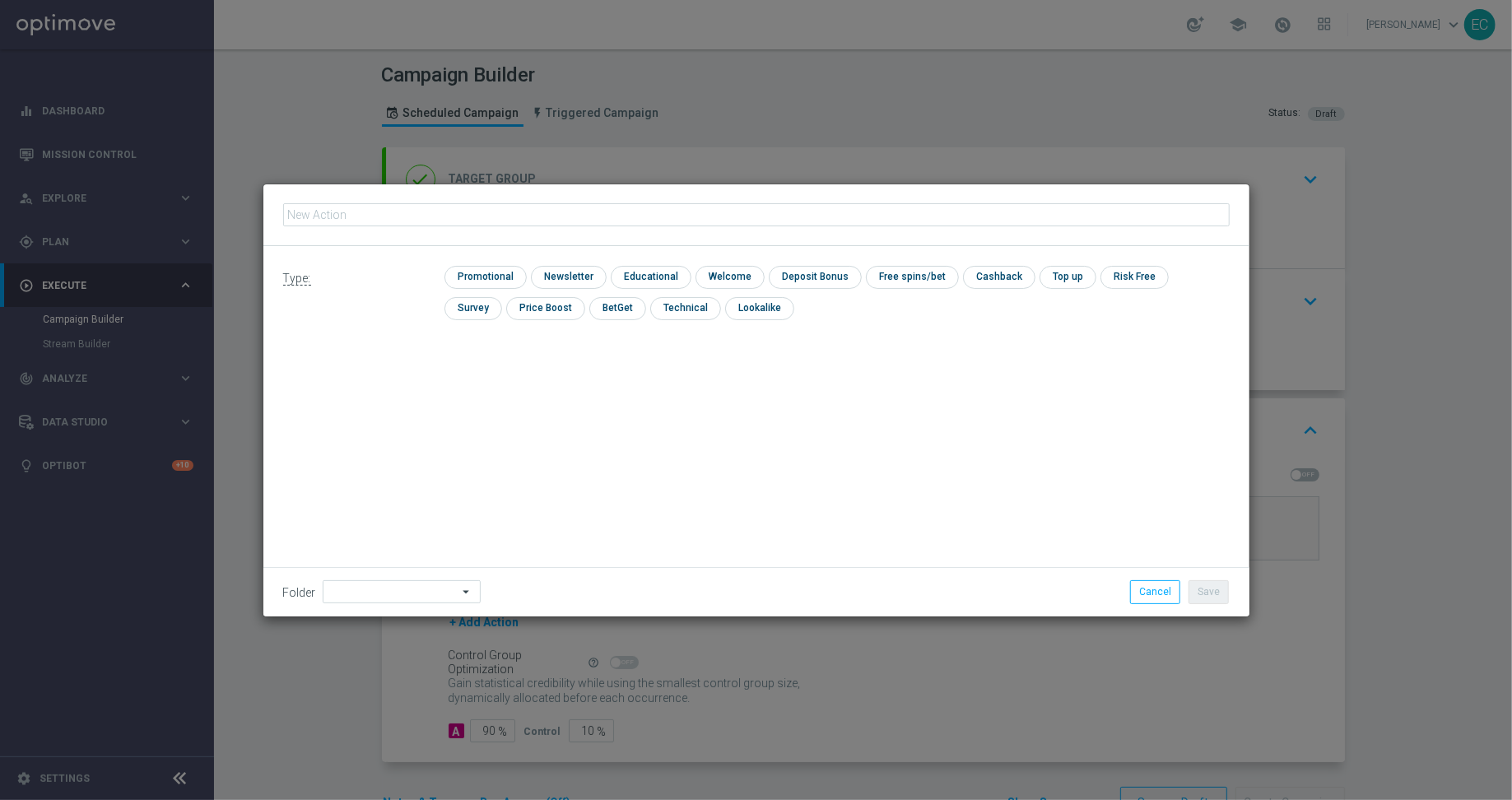
type input "DE Push - Link to Sportsbook specific league"
click at [462, 283] on input "checkbox" at bounding box center [483, 277] width 78 height 22
checkbox input "true"
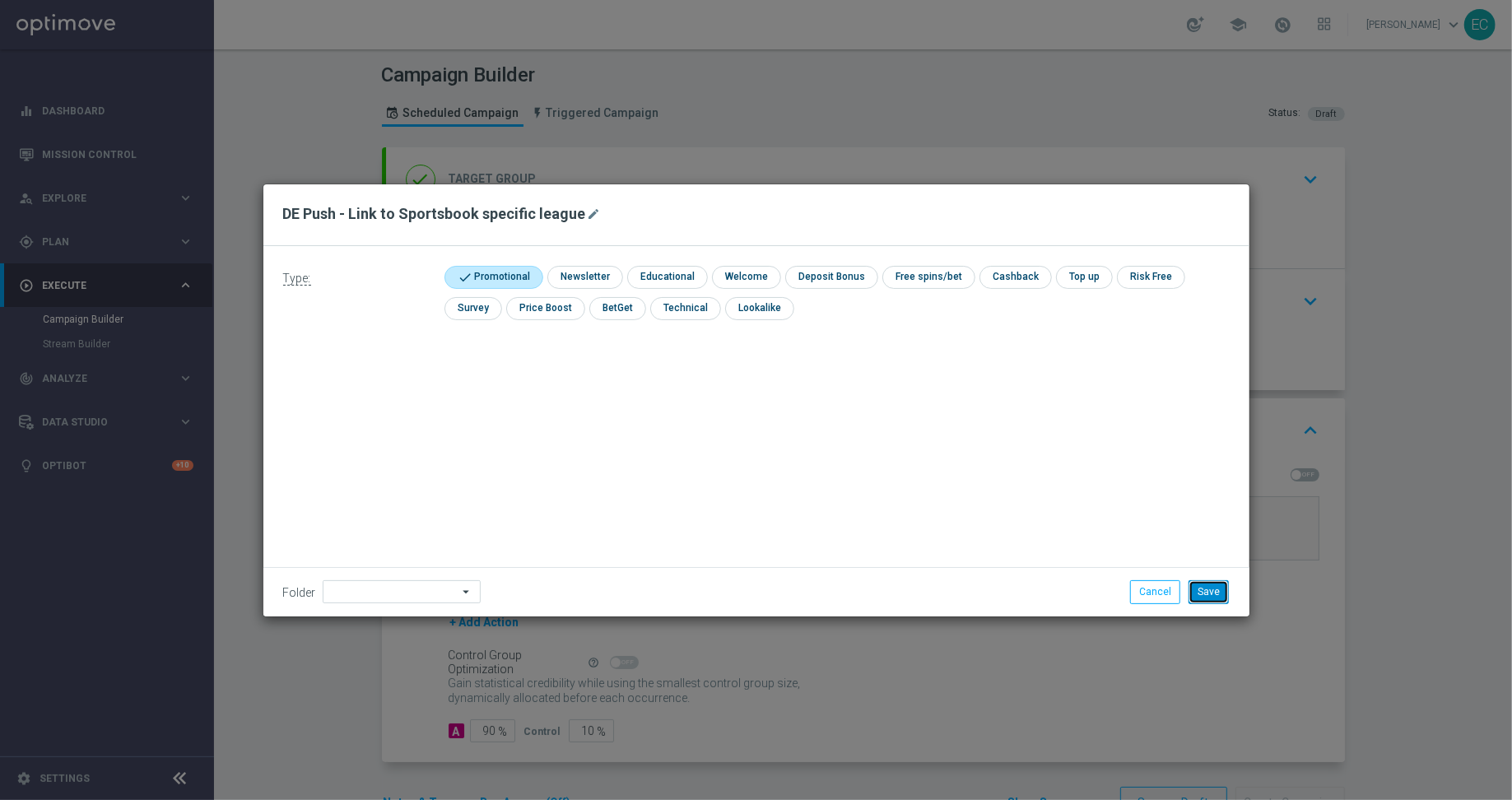
click at [1217, 594] on button "Save" at bounding box center [1209, 591] width 41 height 23
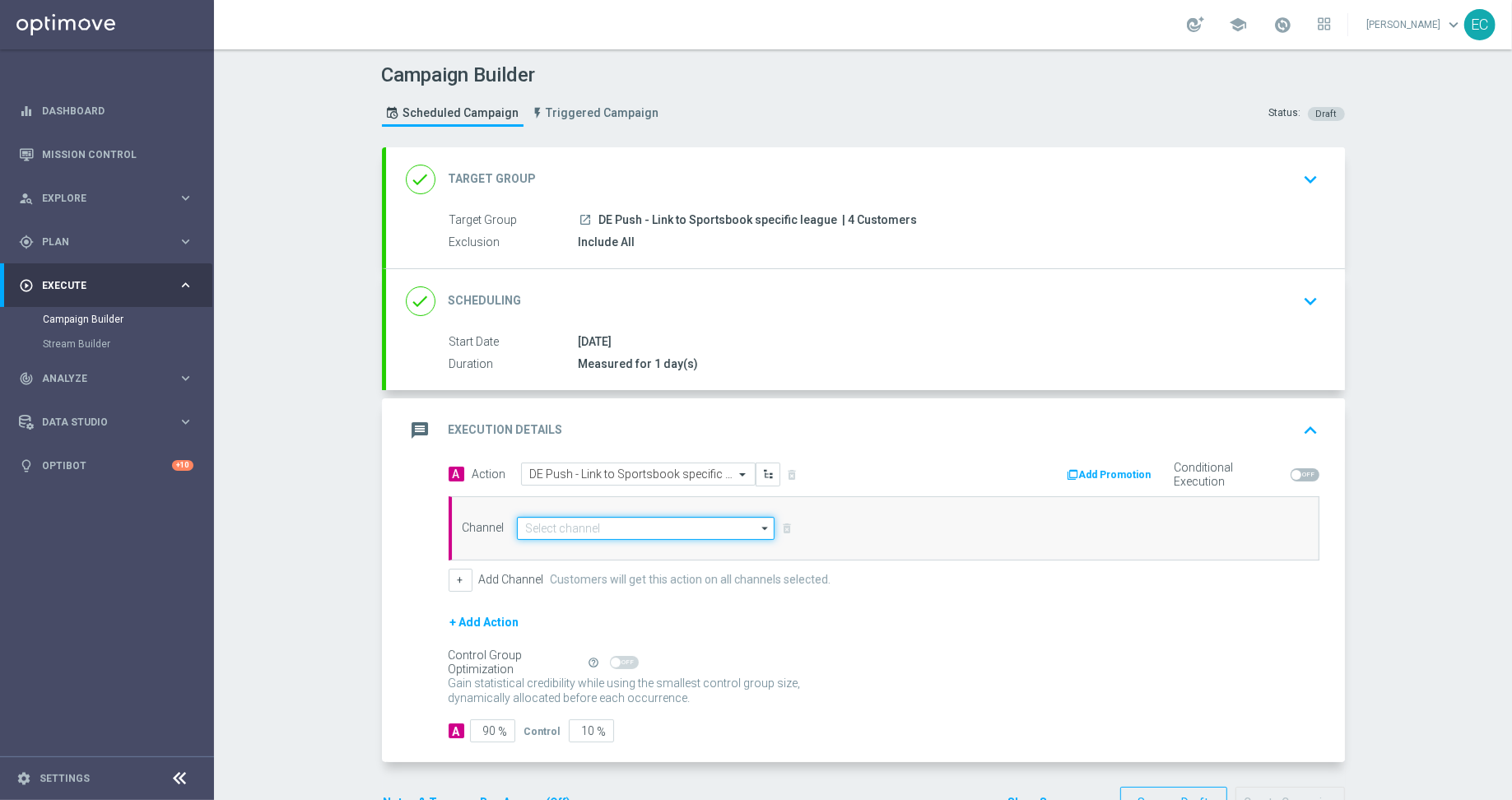
click at [597, 517] on input at bounding box center [646, 527] width 259 height 23
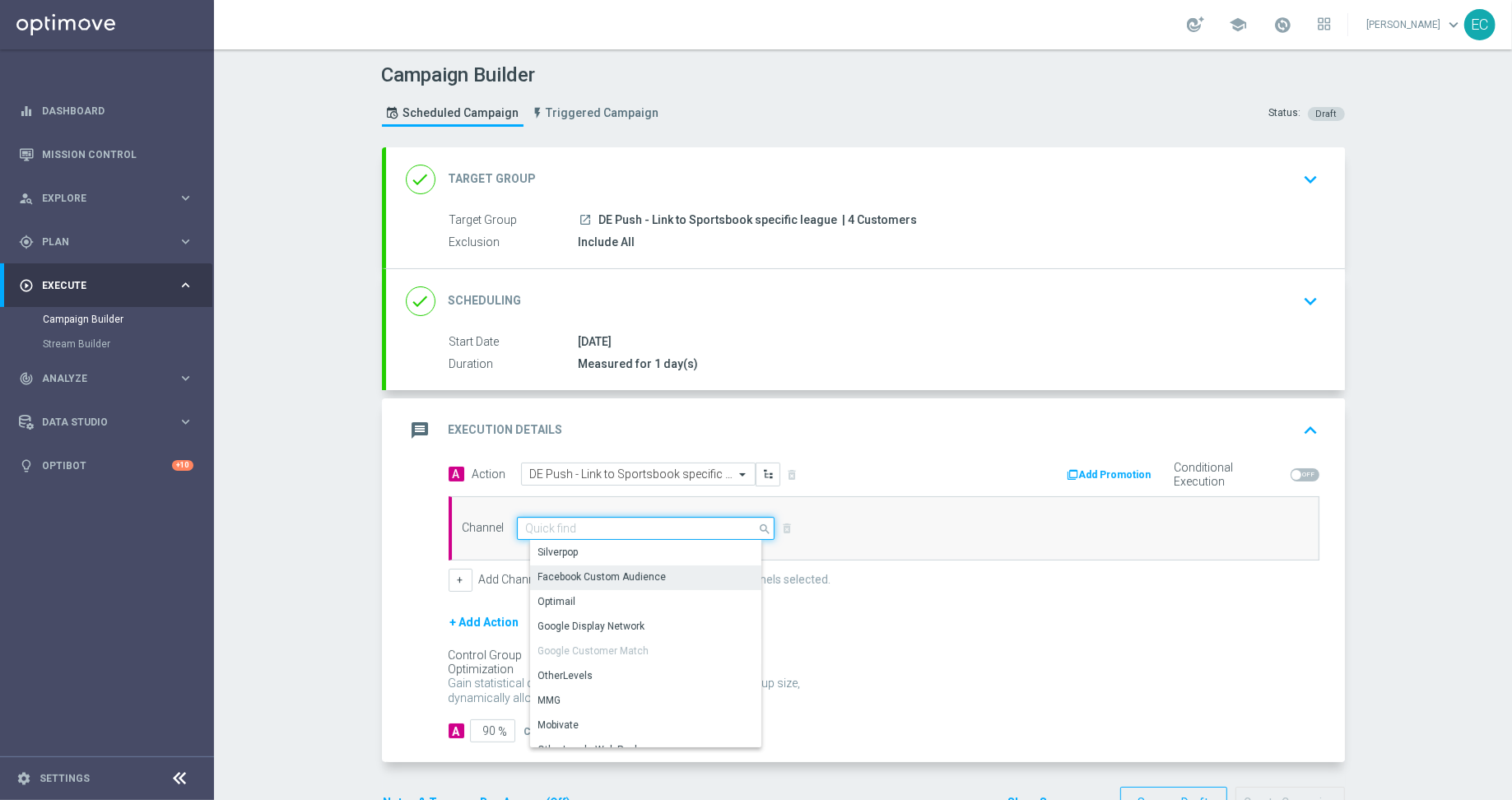
scroll to position [435, 0]
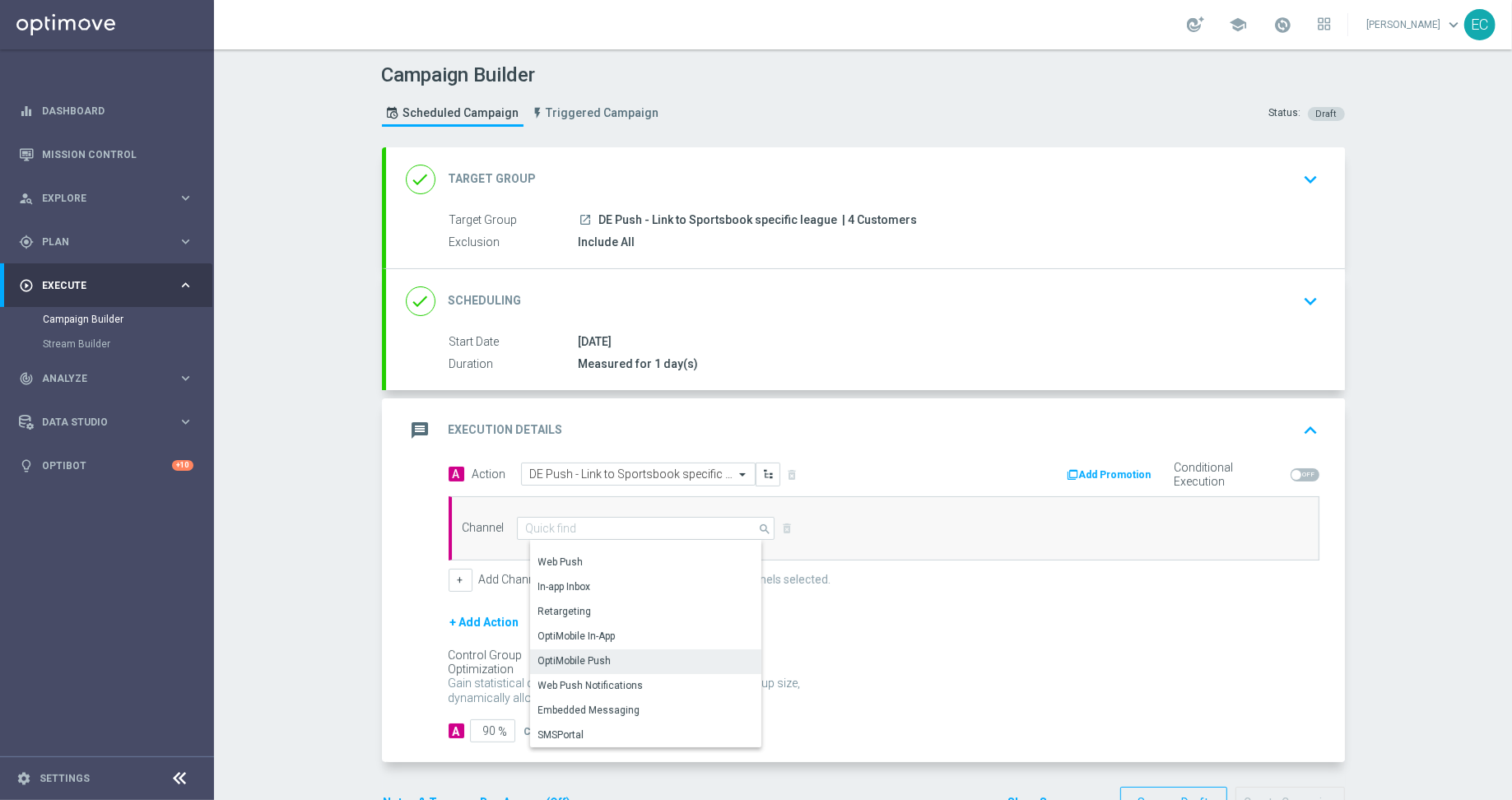
click at [622, 661] on div "OptiMobile Push" at bounding box center [652, 660] width 246 height 23
type input "OptiMobile Push"
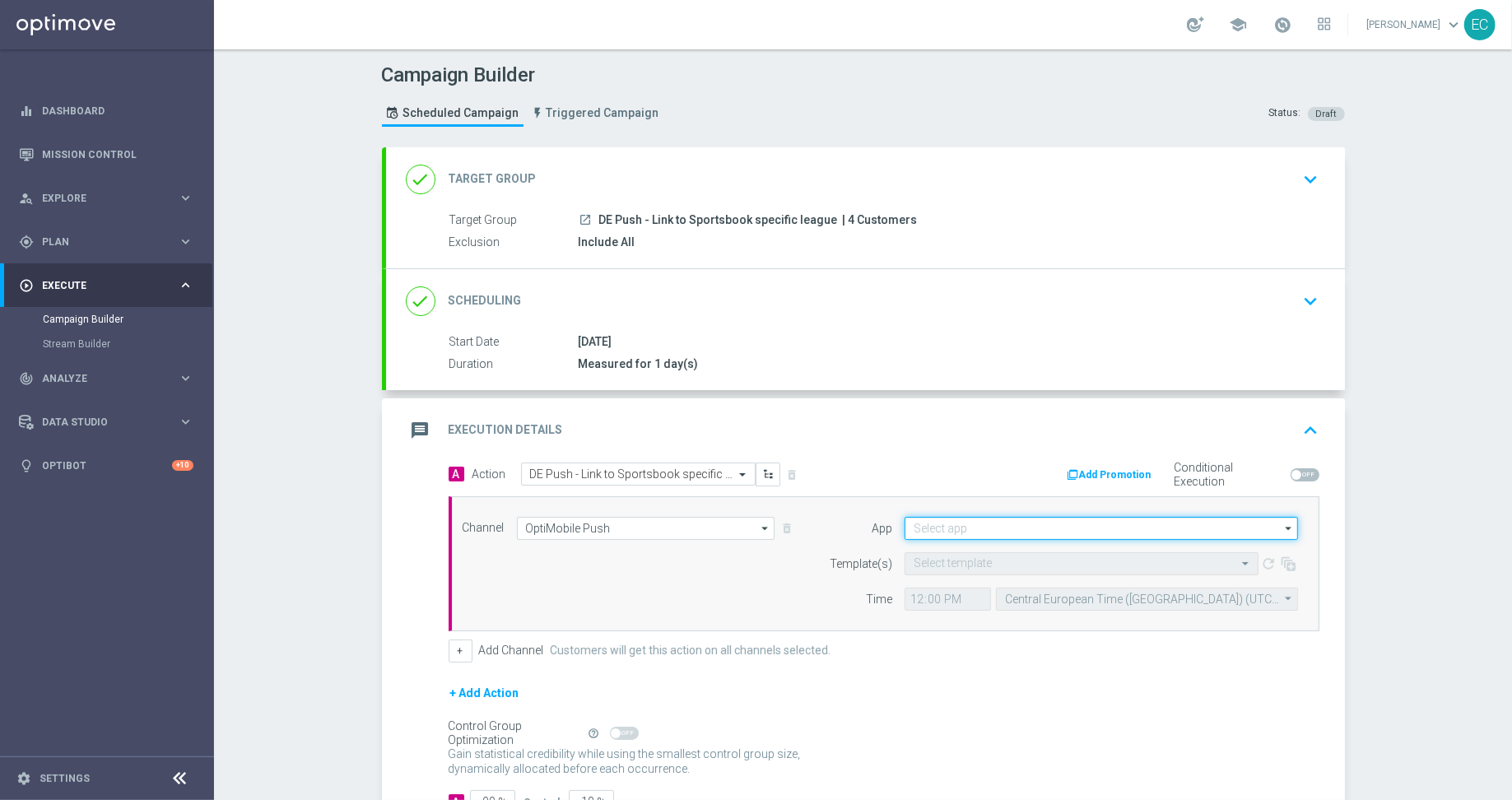
click at [1045, 529] on input at bounding box center [1101, 527] width 393 height 23
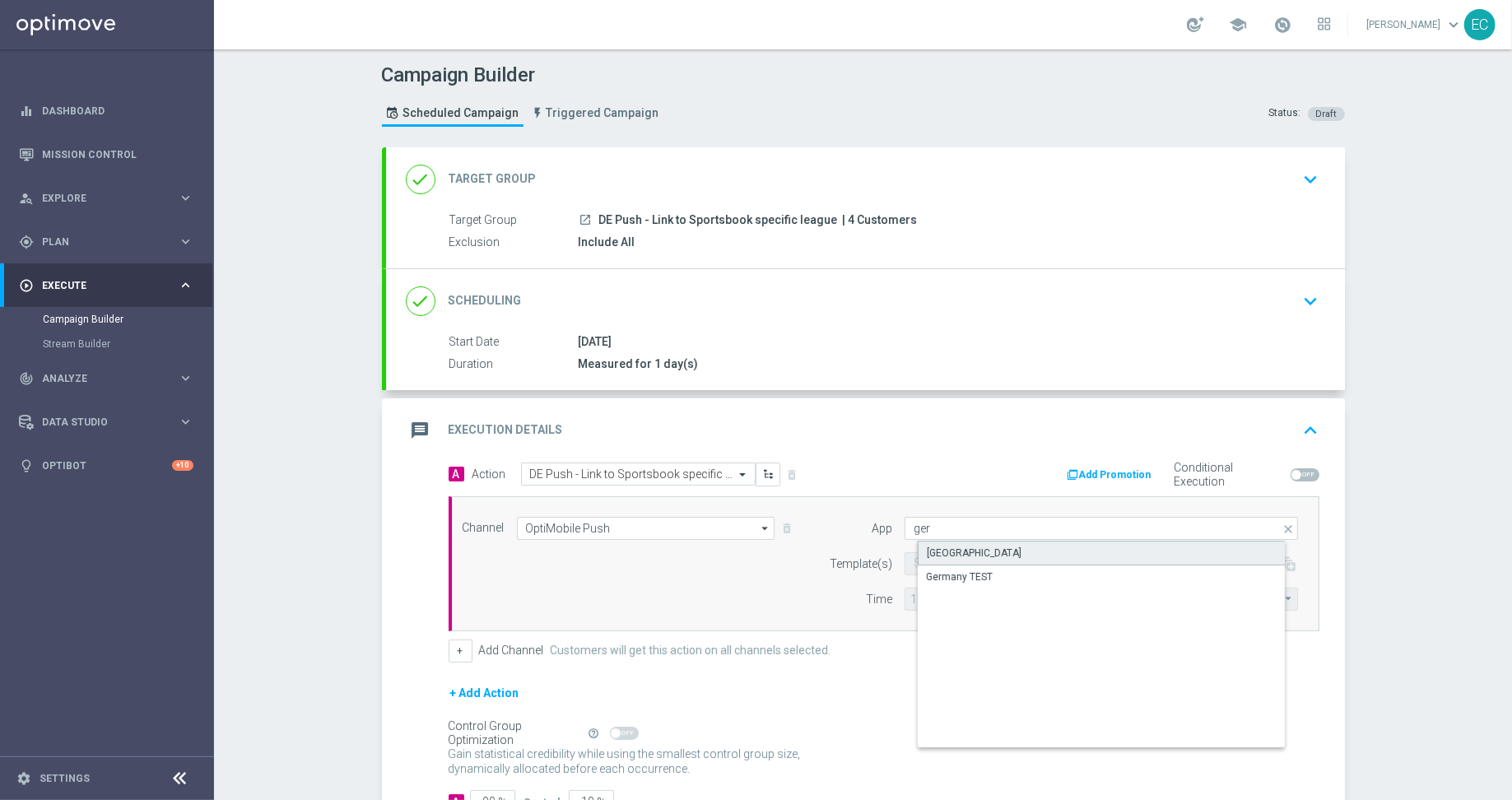
click at [1024, 541] on div "[GEOGRAPHIC_DATA]" at bounding box center [1115, 552] width 394 height 25
type input "[GEOGRAPHIC_DATA]"
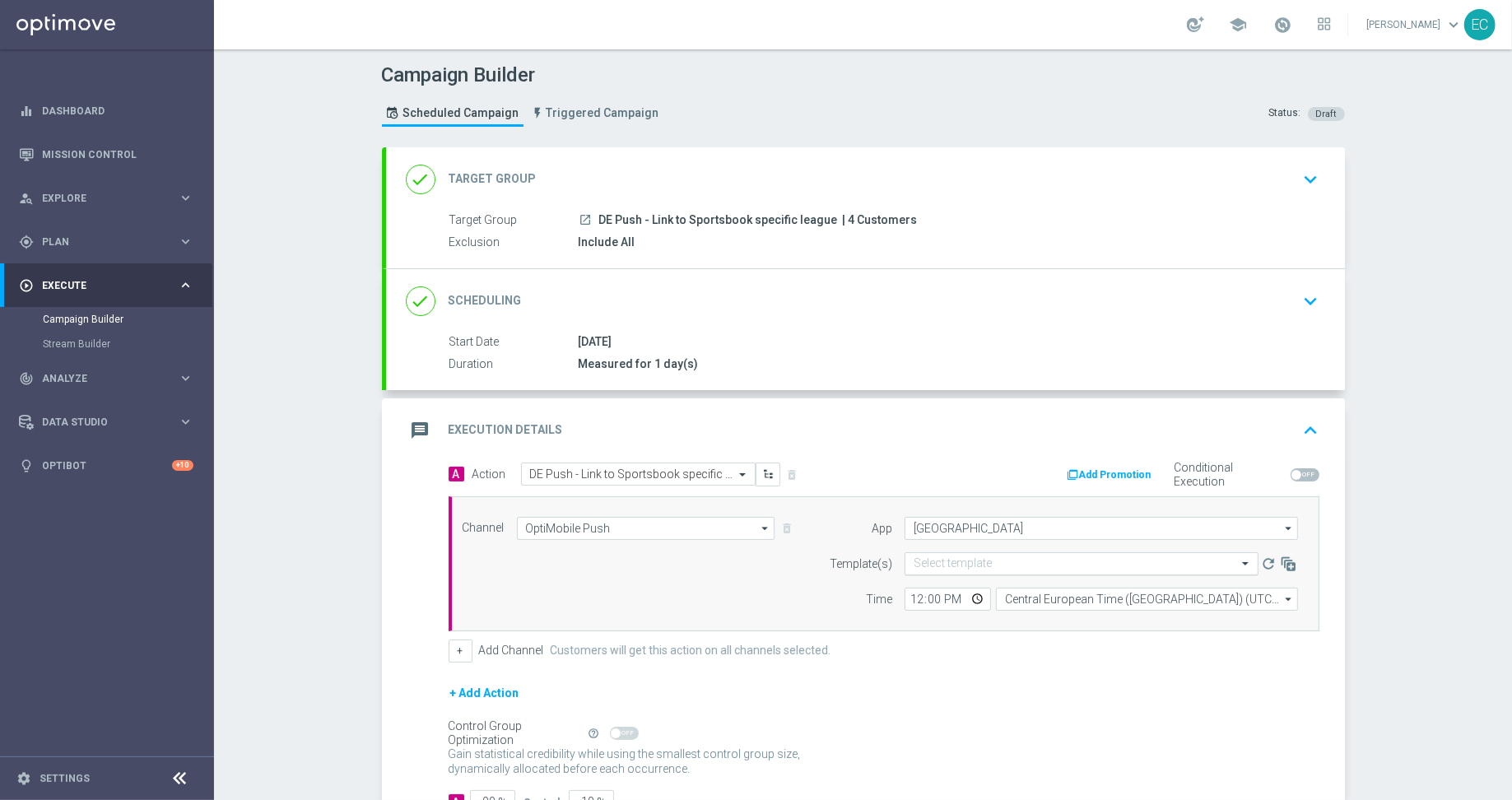
click at [1002, 557] on input "text" at bounding box center [1065, 564] width 303 height 14
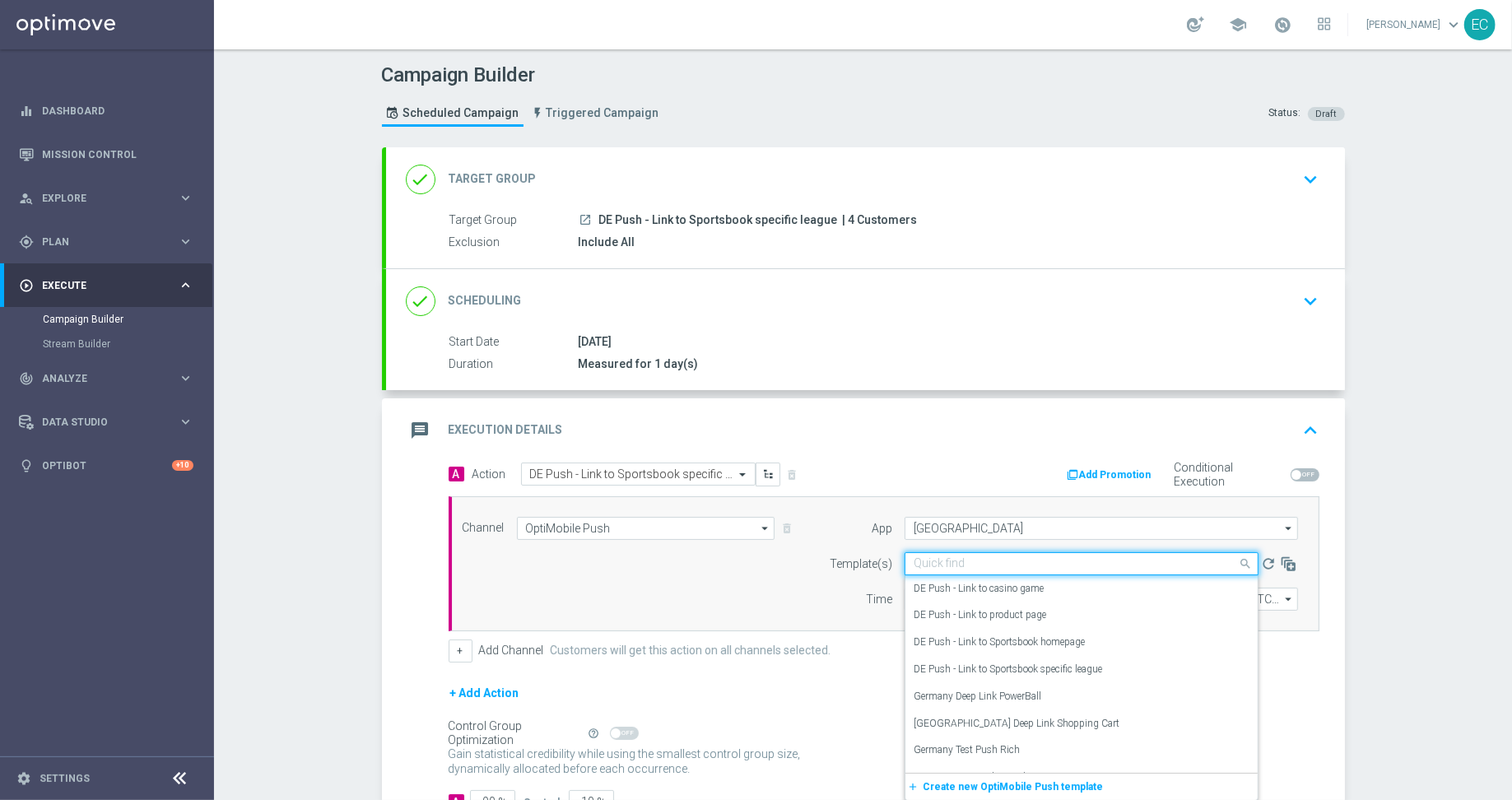
paste input "DE Push - Link to Sportsbook specific league"
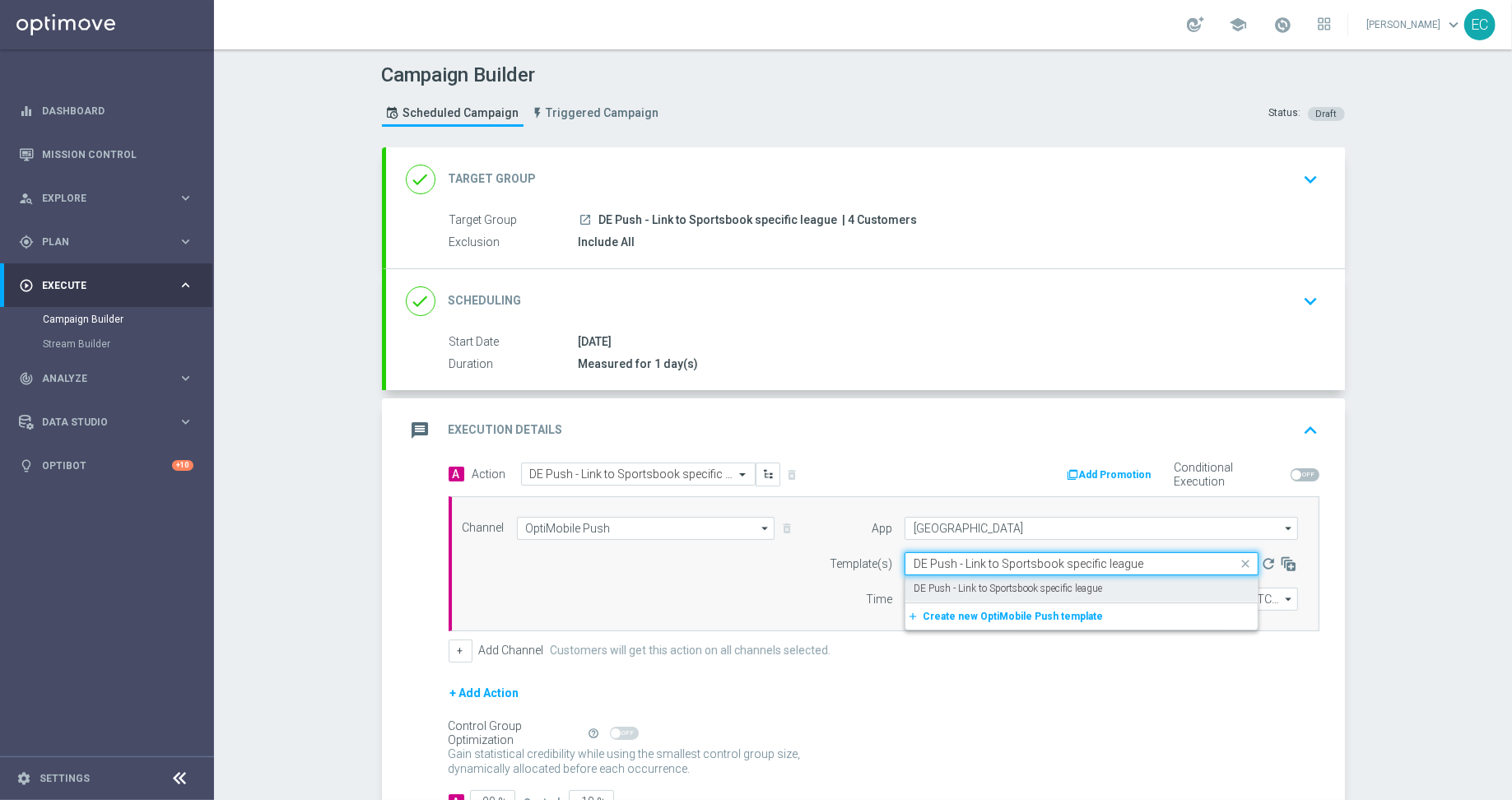
click at [1017, 584] on label "DE Push - Link to Sportsbook specific league" at bounding box center [1008, 589] width 189 height 14
type input "DE Push - Link to Sportsbook specific league"
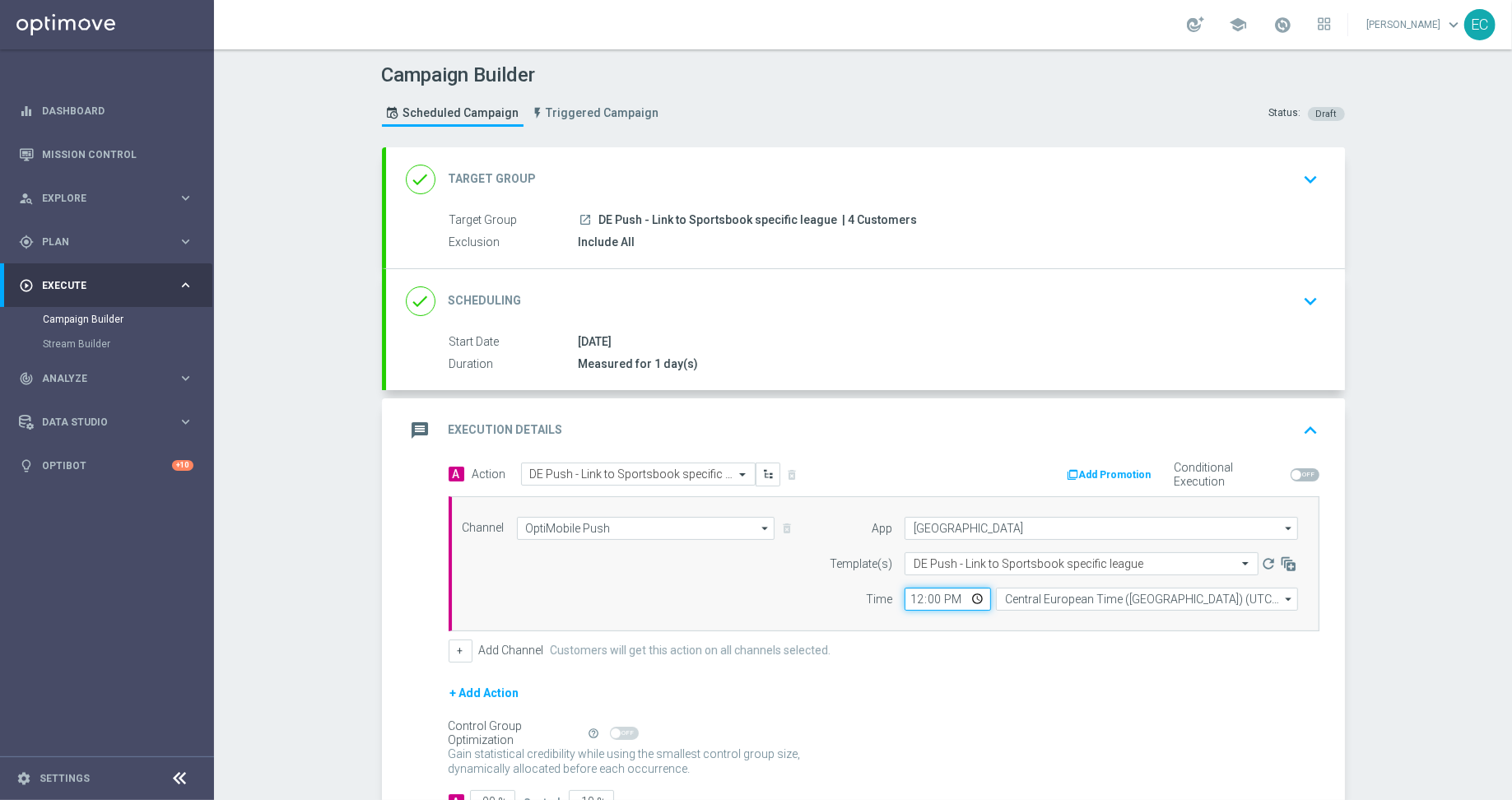
click at [904, 597] on input "12:00" at bounding box center [947, 599] width 86 height 23
type input "17:06"
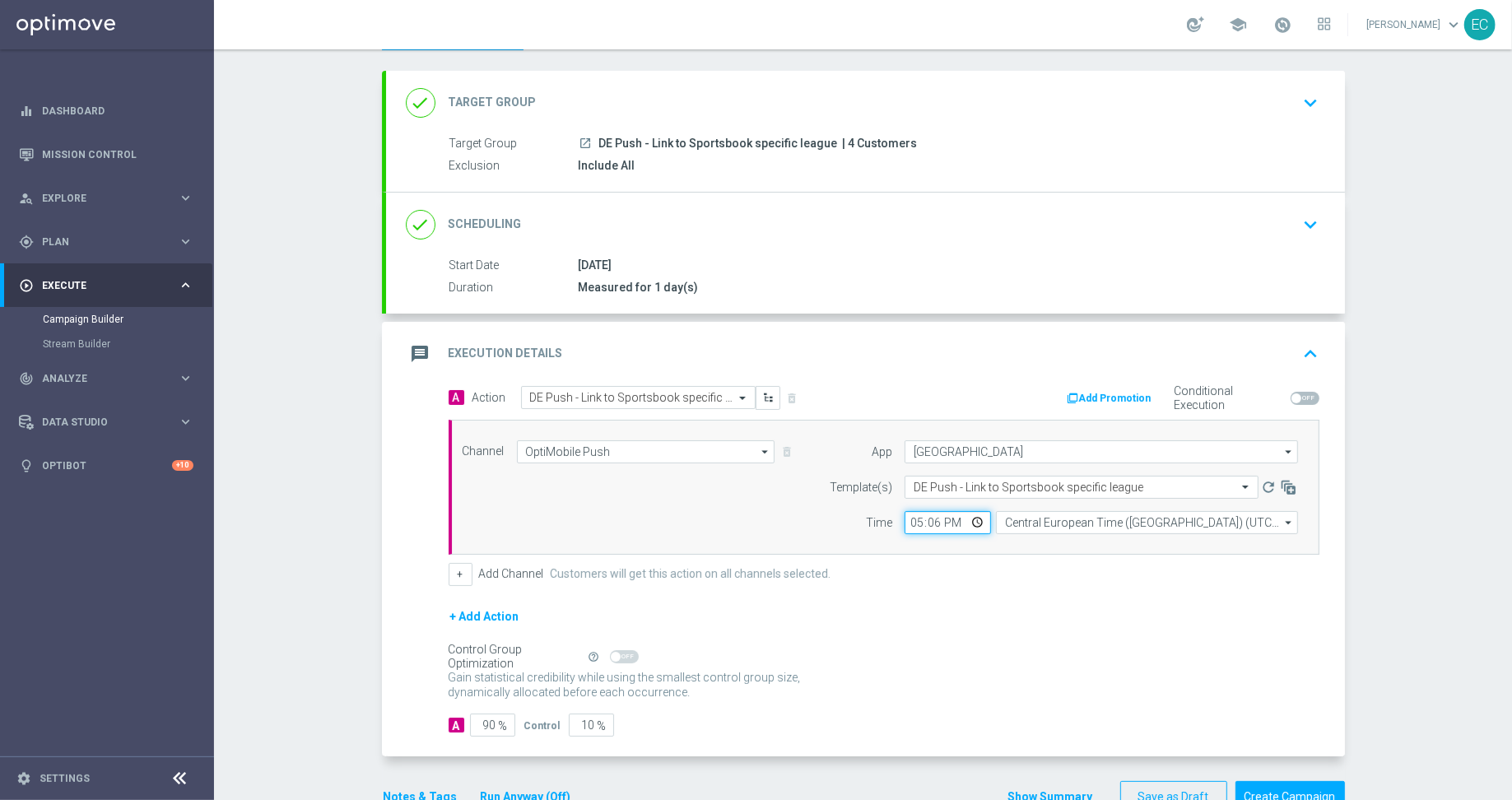
scroll to position [117, 0]
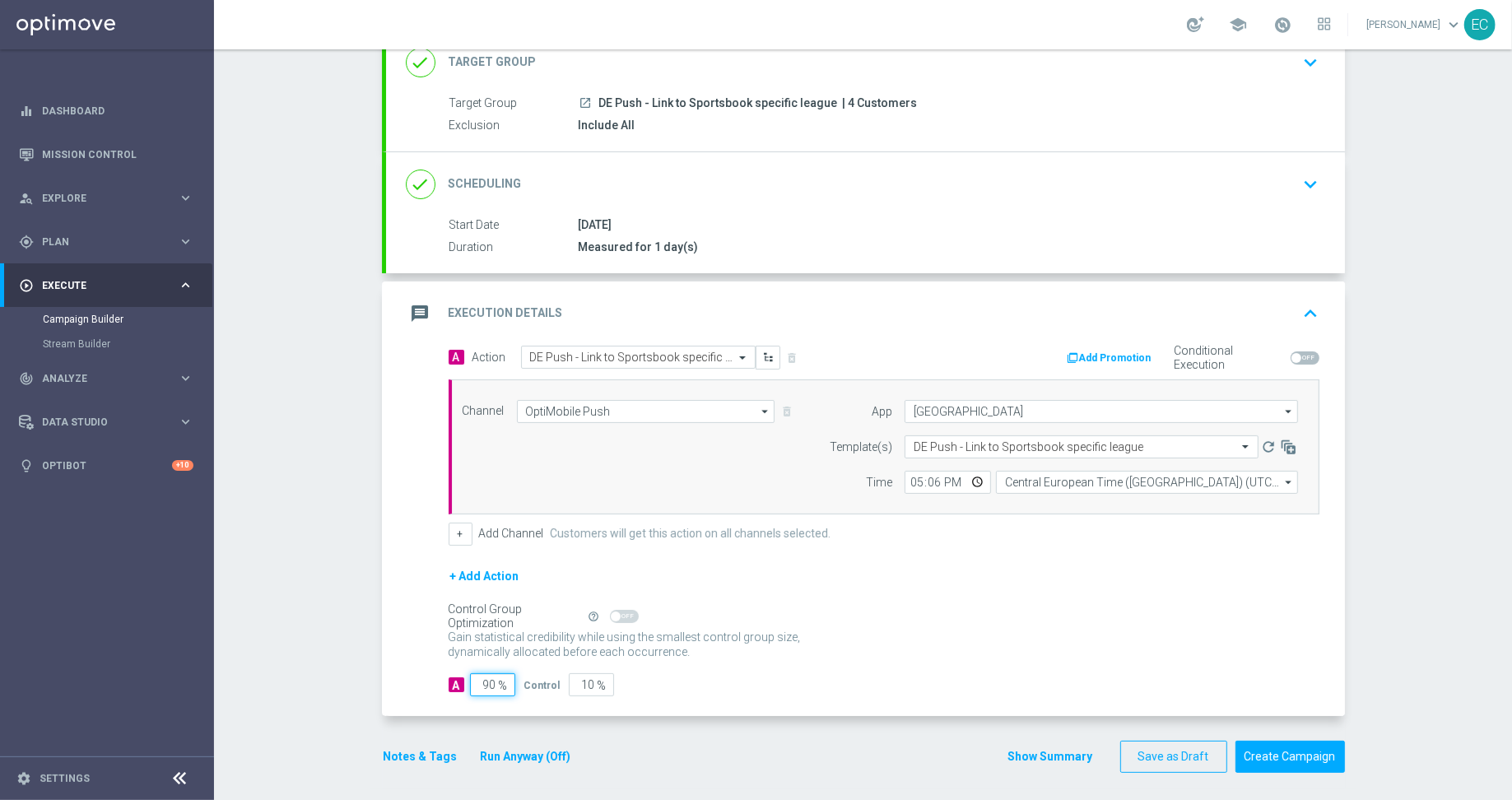
click at [475, 675] on input "90" at bounding box center [493, 683] width 45 height 23
type input "1"
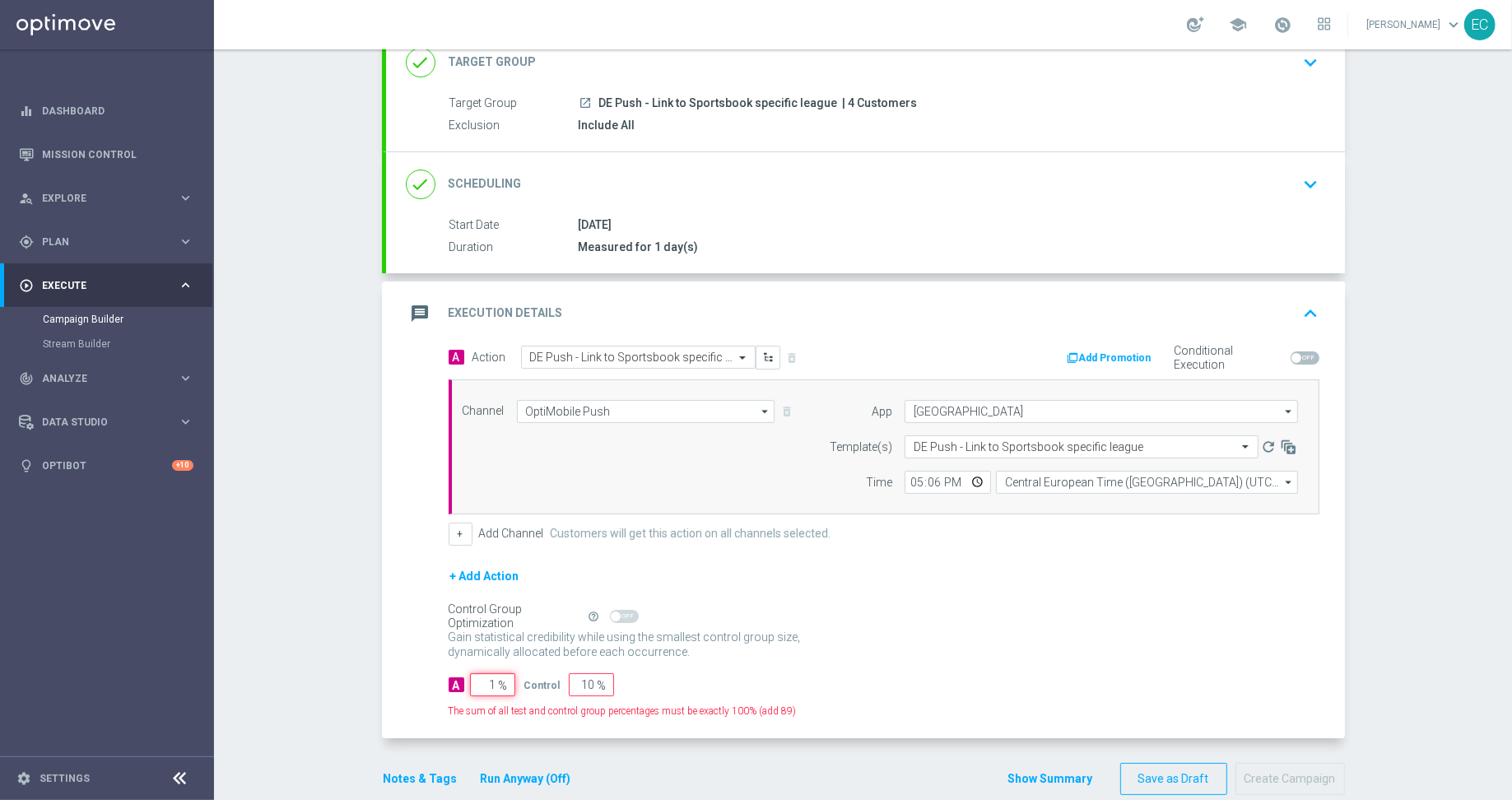
type input "99"
type input "10"
type input "90"
type input "100"
type input "0"
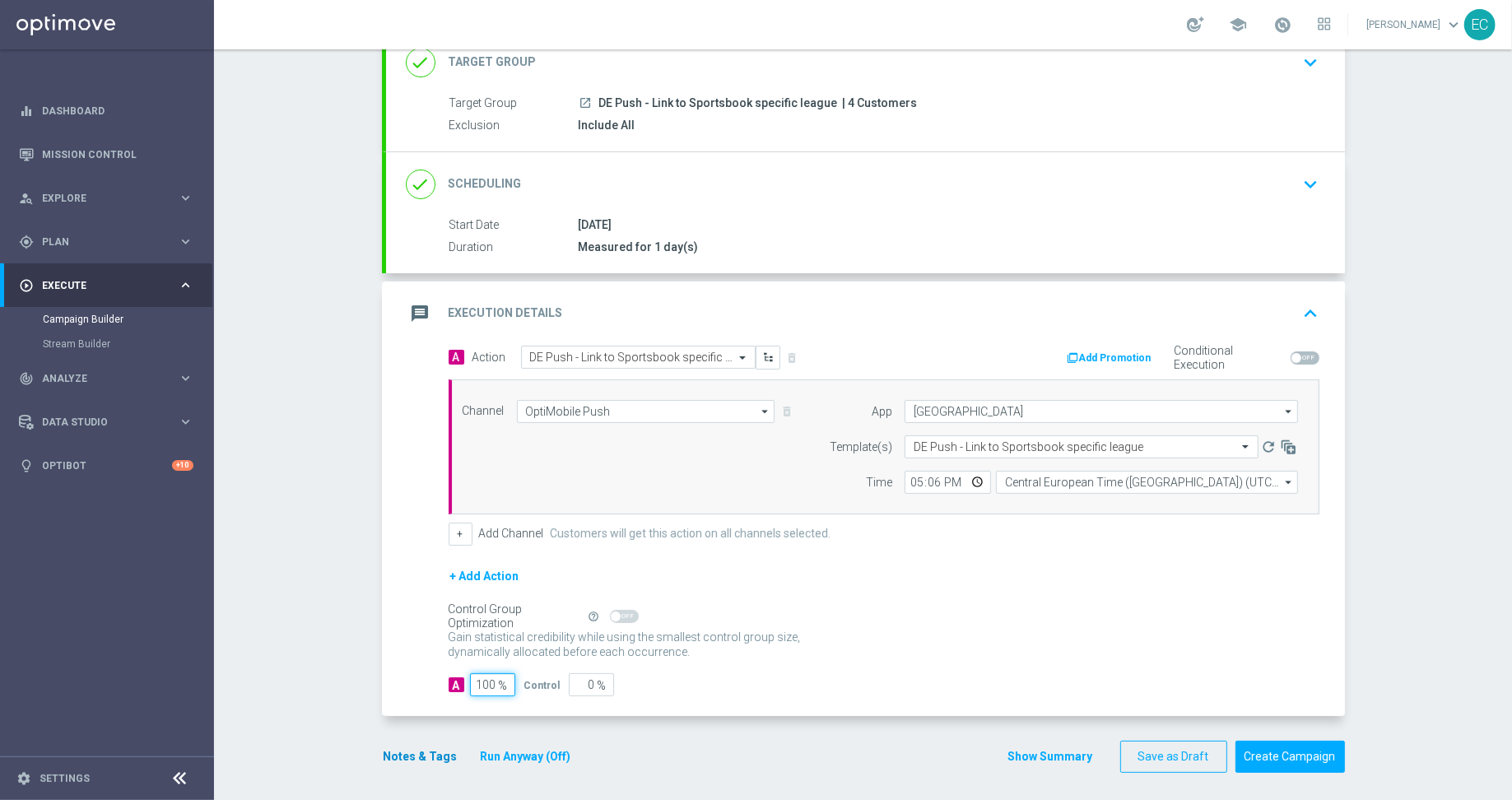
type input "100"
click at [423, 747] on button "Notes & Tags" at bounding box center [420, 757] width 77 height 21
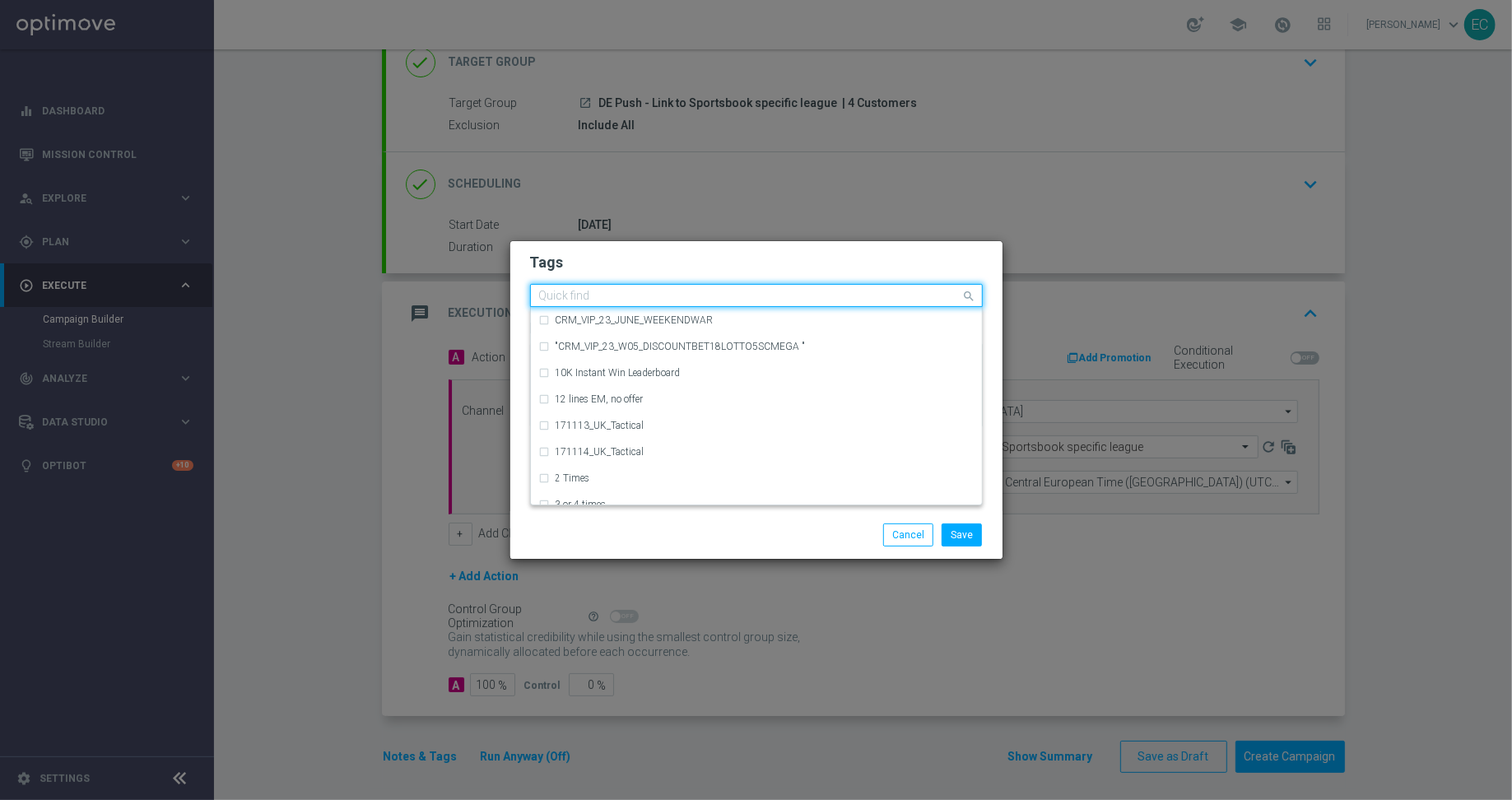
click at [584, 295] on input "text" at bounding box center [750, 296] width 422 height 14
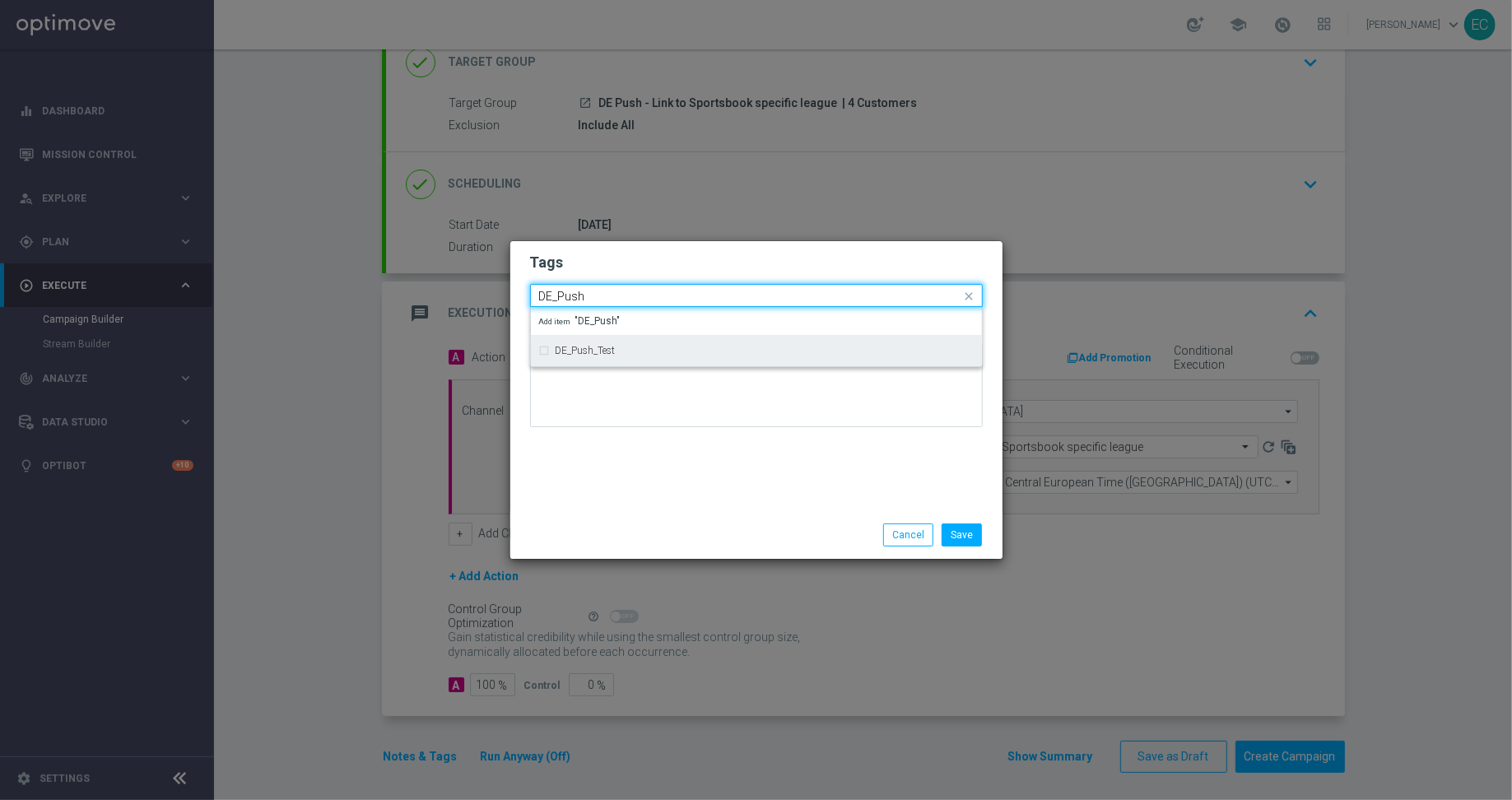
click at [613, 342] on div "DE_Push_Test" at bounding box center [757, 351] width 435 height 27
type input "DE_Push"
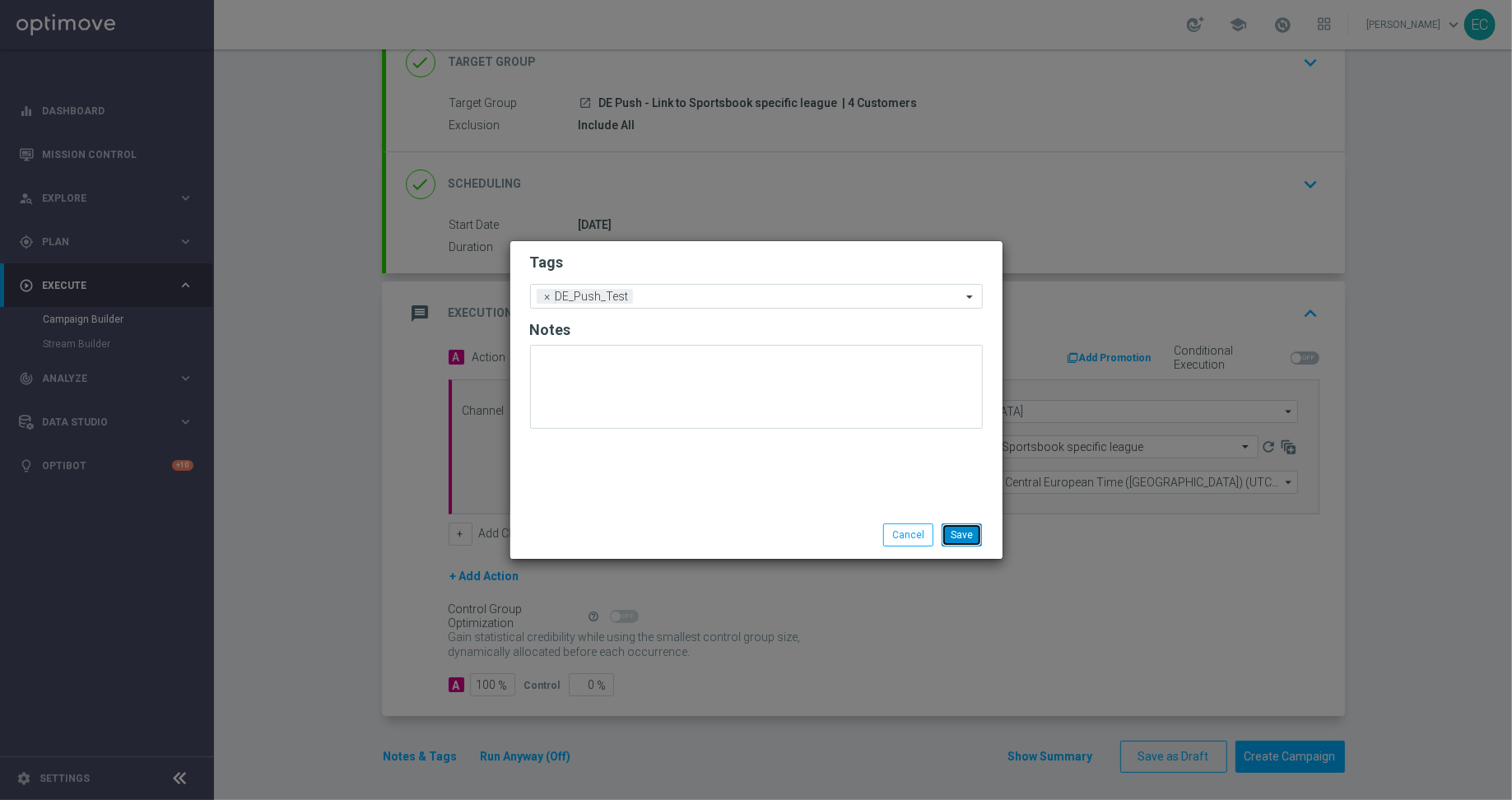
click at [961, 527] on button "Save" at bounding box center [962, 534] width 41 height 23
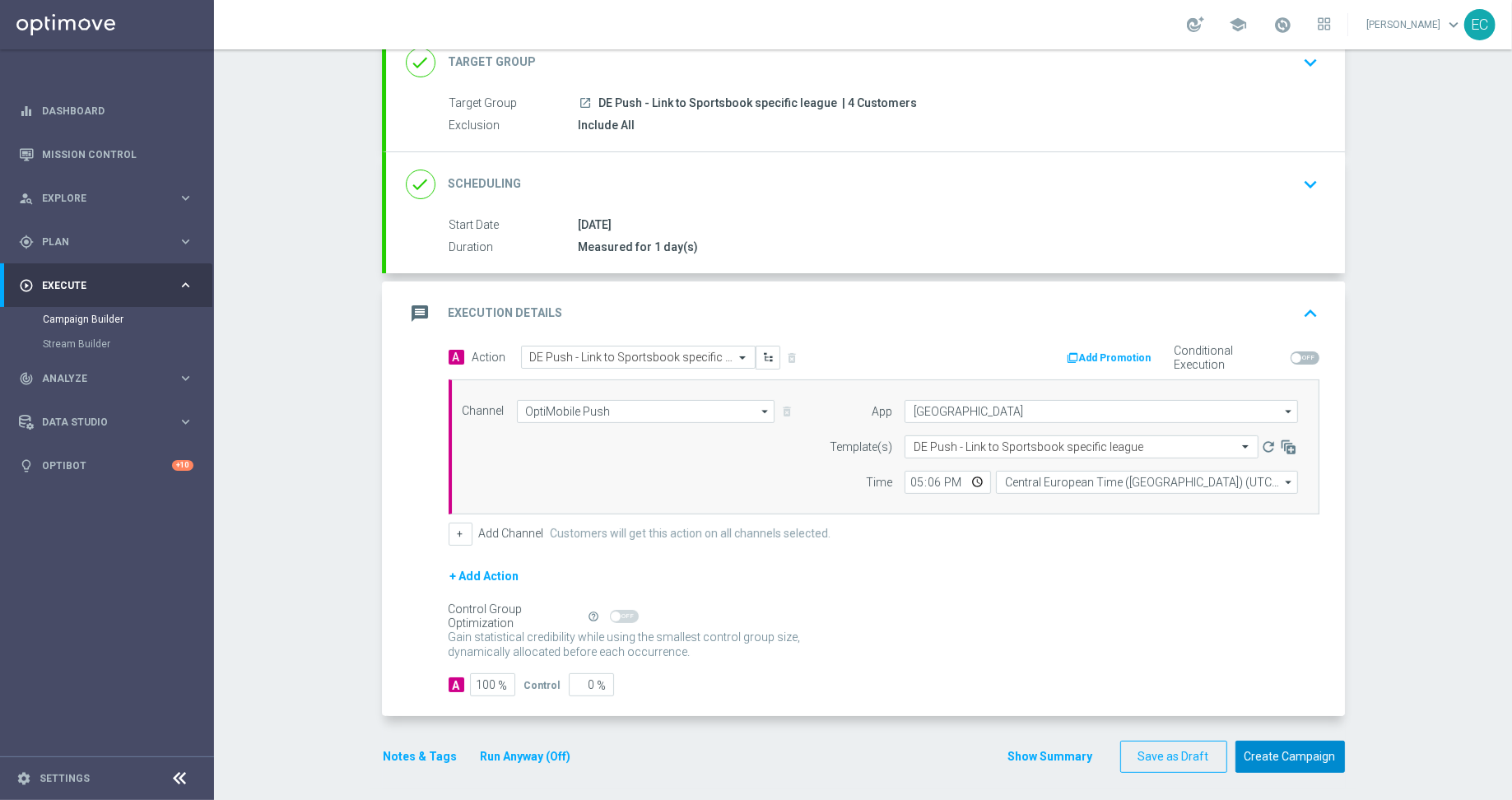
click at [1313, 749] on button "Create Campaign" at bounding box center [1290, 757] width 110 height 32
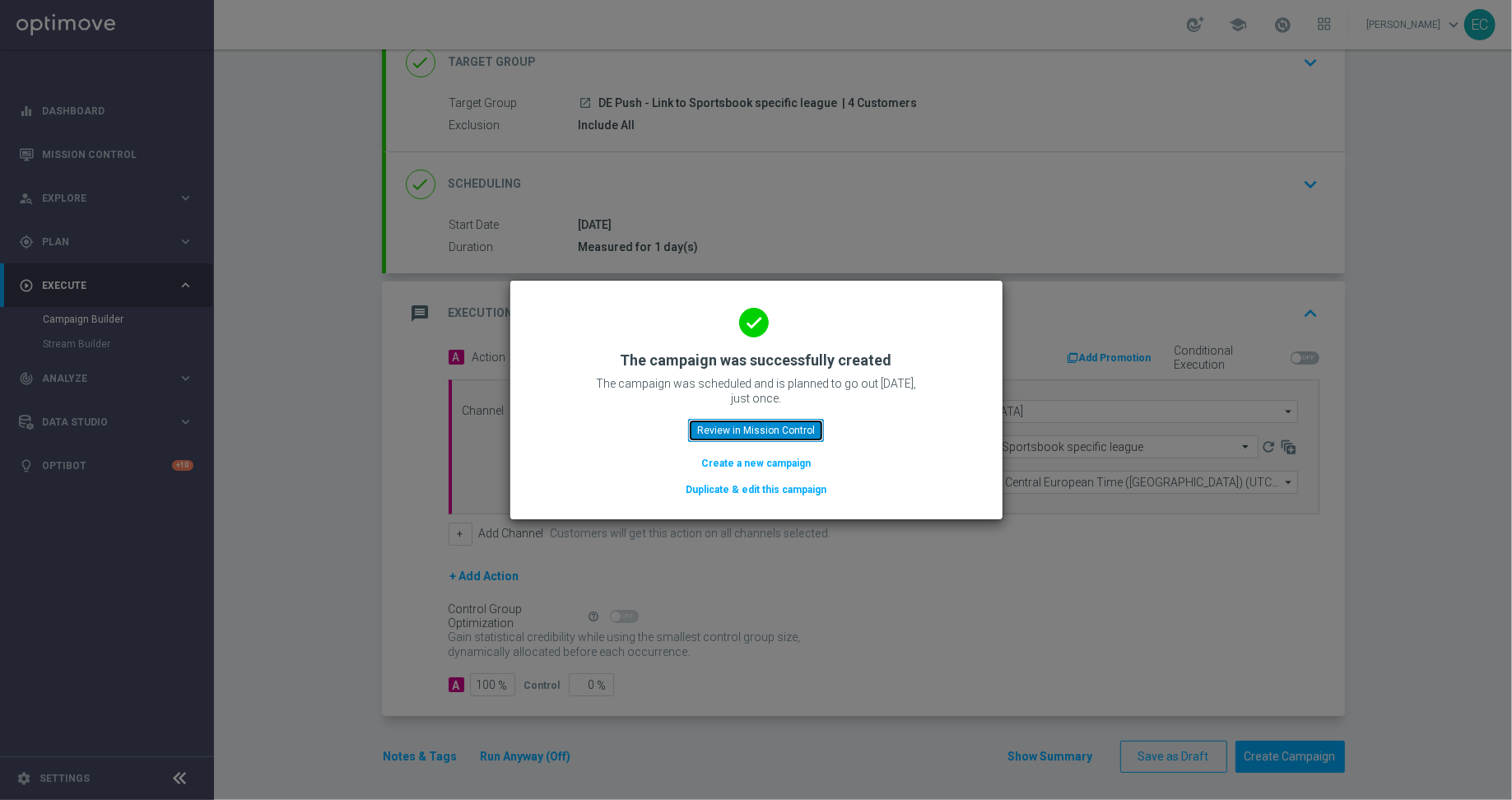
click at [742, 440] on button "Review in Mission Control" at bounding box center [755, 430] width 135 height 23
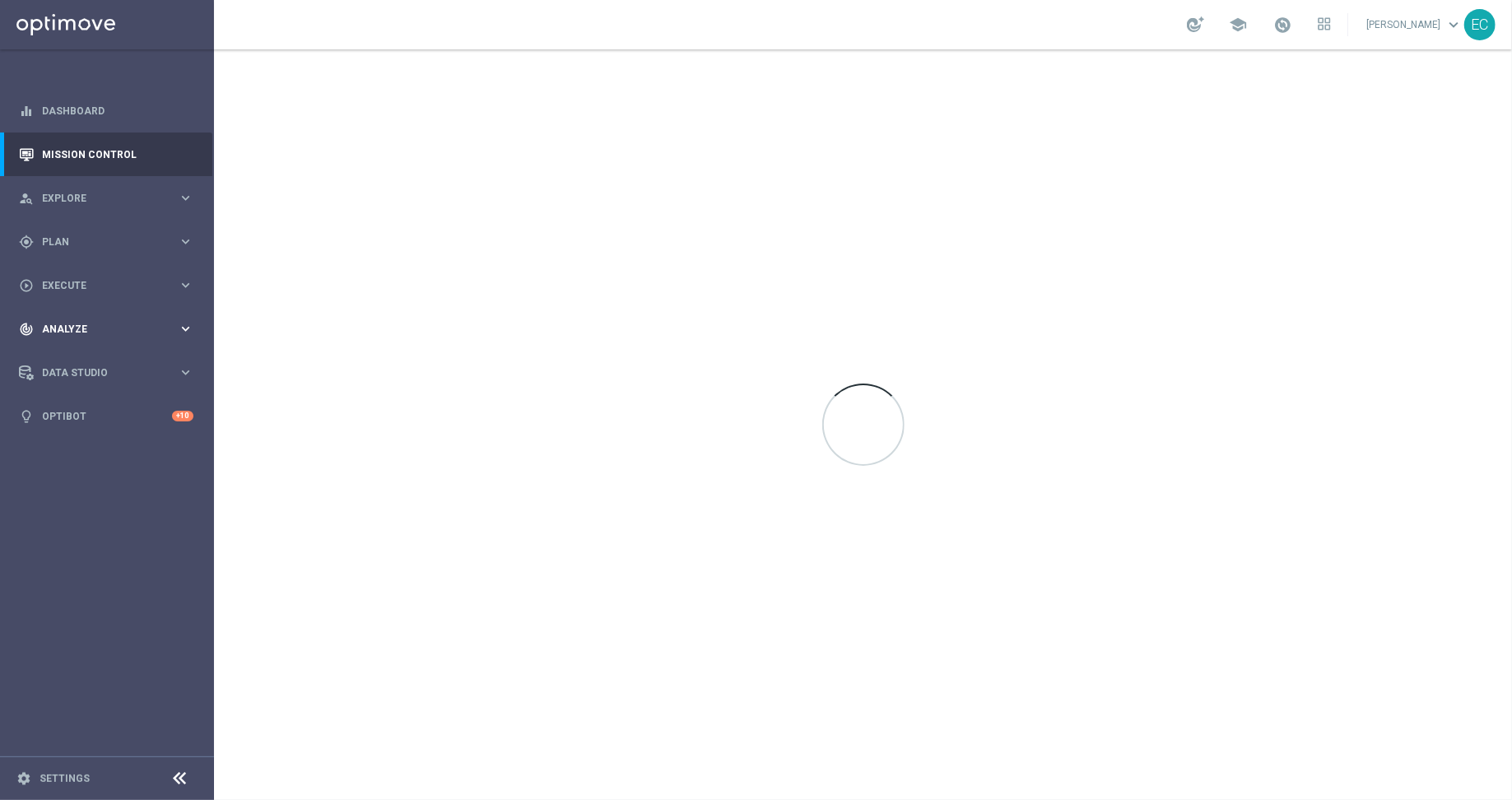
click at [122, 313] on div "track_changes Analyze keyboard_arrow_right" at bounding box center [106, 329] width 212 height 43
click at [128, 287] on span "Execute" at bounding box center [109, 285] width 135 height 10
click at [143, 269] on div "play_circle_outline Execute keyboard_arrow_right" at bounding box center [106, 285] width 212 height 43
click at [137, 253] on div "gps_fixed Plan keyboard_arrow_right" at bounding box center [106, 241] width 212 height 43
click at [97, 355] on button "OptiPromo keyboard_arrow_right" at bounding box center [118, 349] width 151 height 13
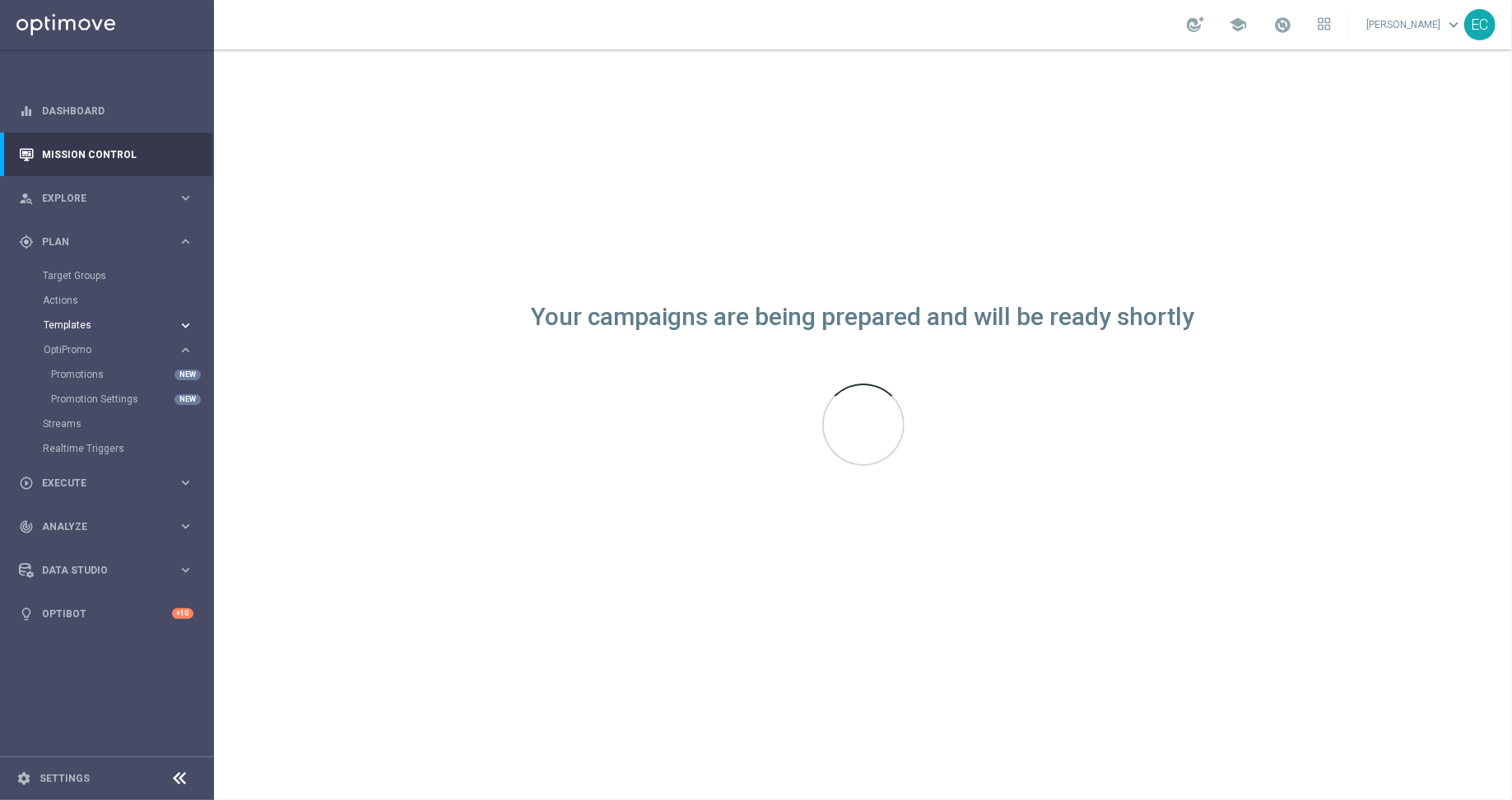
click at [101, 330] on button "Templates keyboard_arrow_right" at bounding box center [118, 324] width 151 height 13
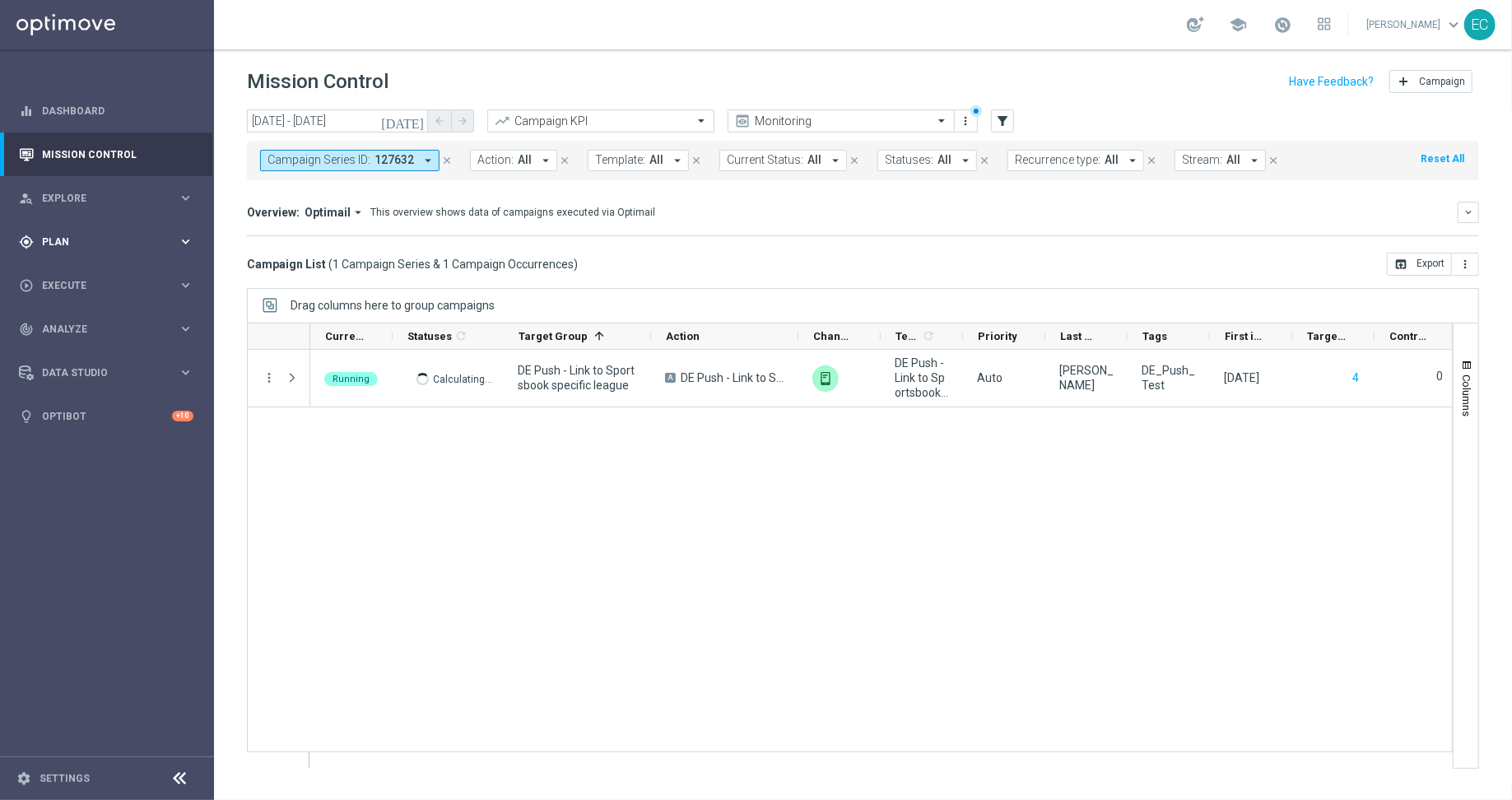
click at [170, 260] on div "gps_fixed Plan keyboard_arrow_right" at bounding box center [106, 241] width 212 height 43
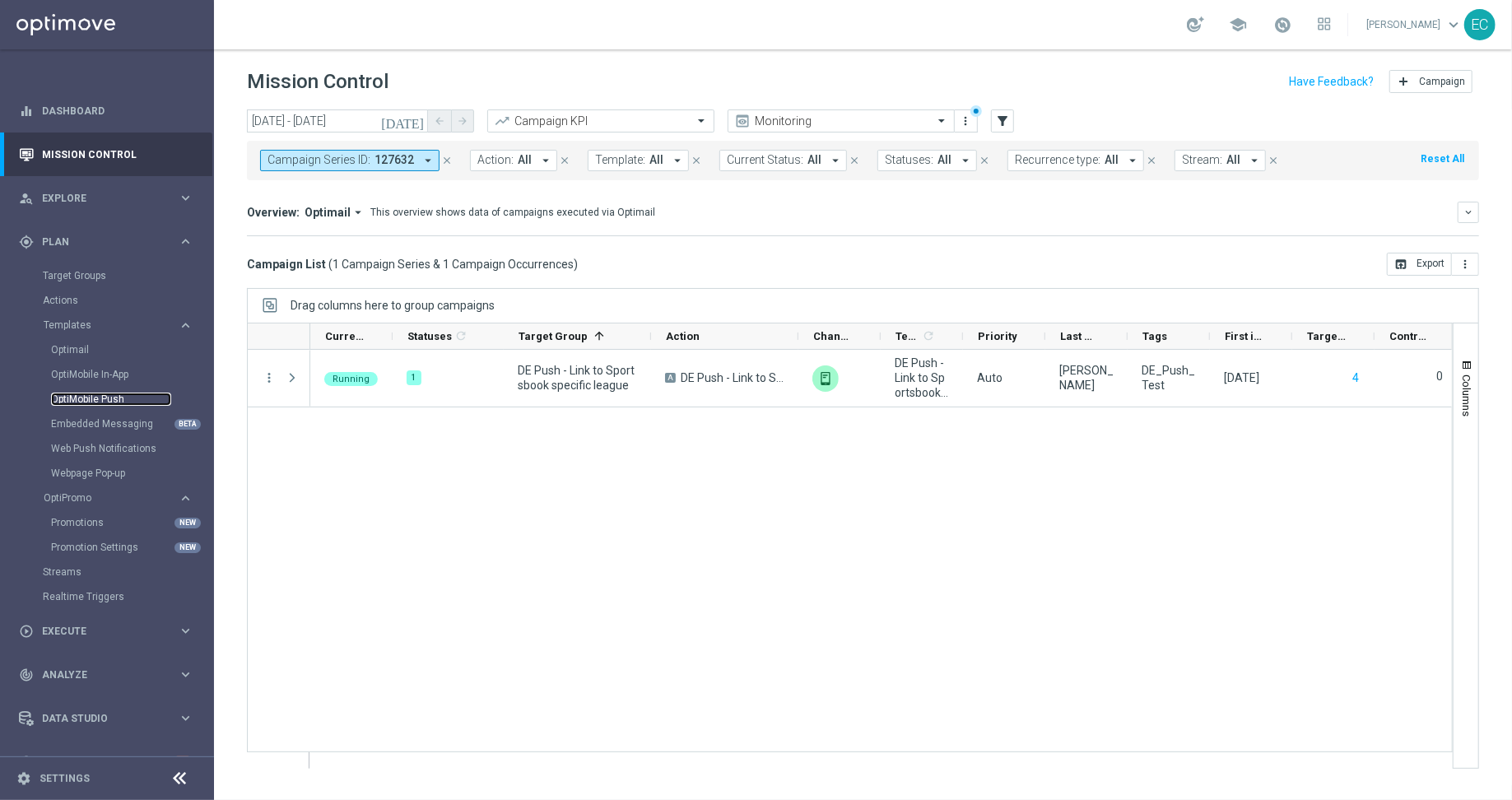
click at [105, 400] on link "OptiMobile Push" at bounding box center [112, 398] width 121 height 13
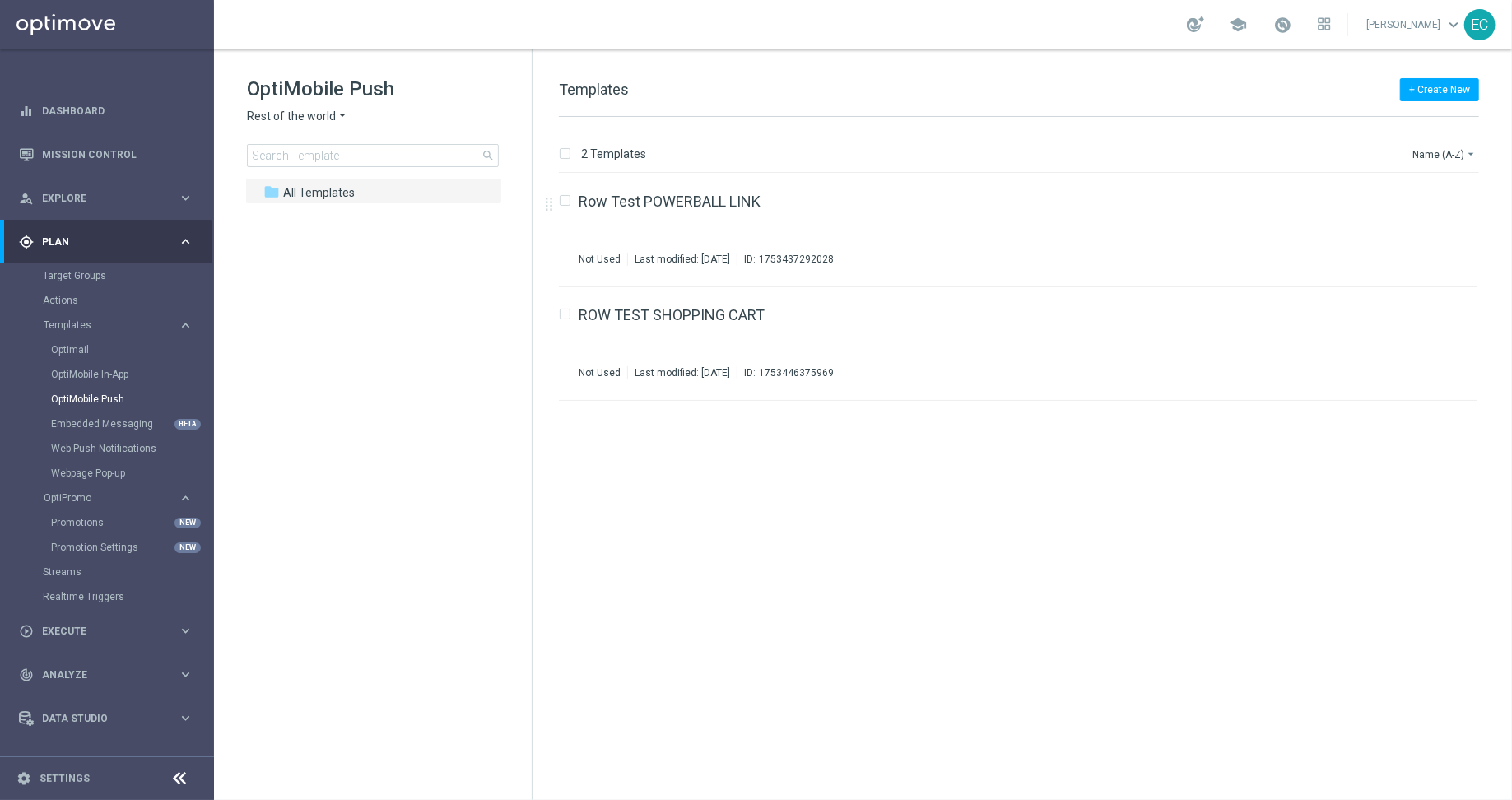
click at [323, 130] on div "OptiMobile Push Rest of the world arrow_drop_down × Rest of the world search" at bounding box center [389, 121] width 285 height 91
click at [318, 111] on span "Rest of the world" at bounding box center [292, 117] width 89 height 16
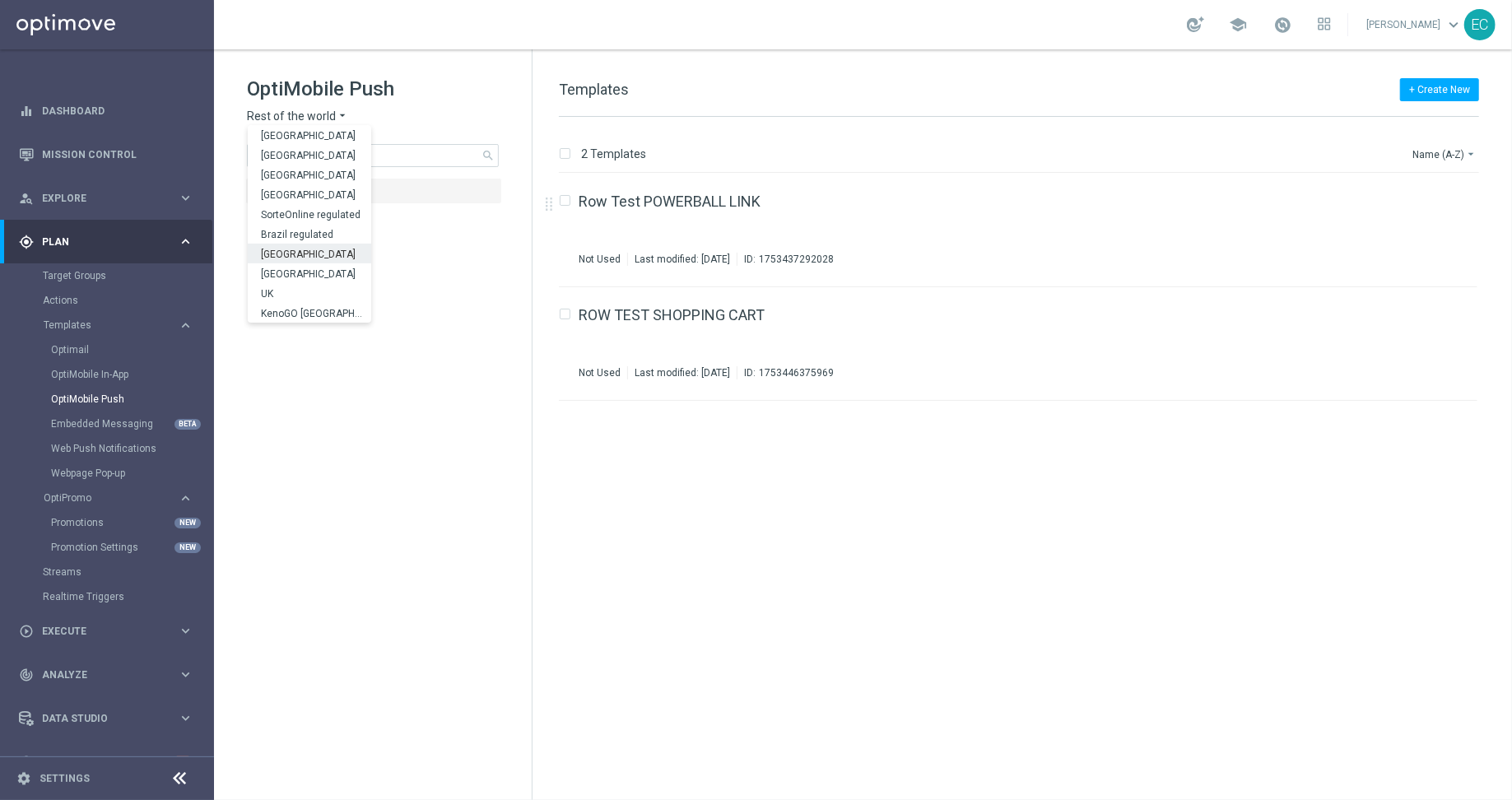
click at [333, 246] on div "[GEOGRAPHIC_DATA]" at bounding box center [309, 254] width 124 height 20
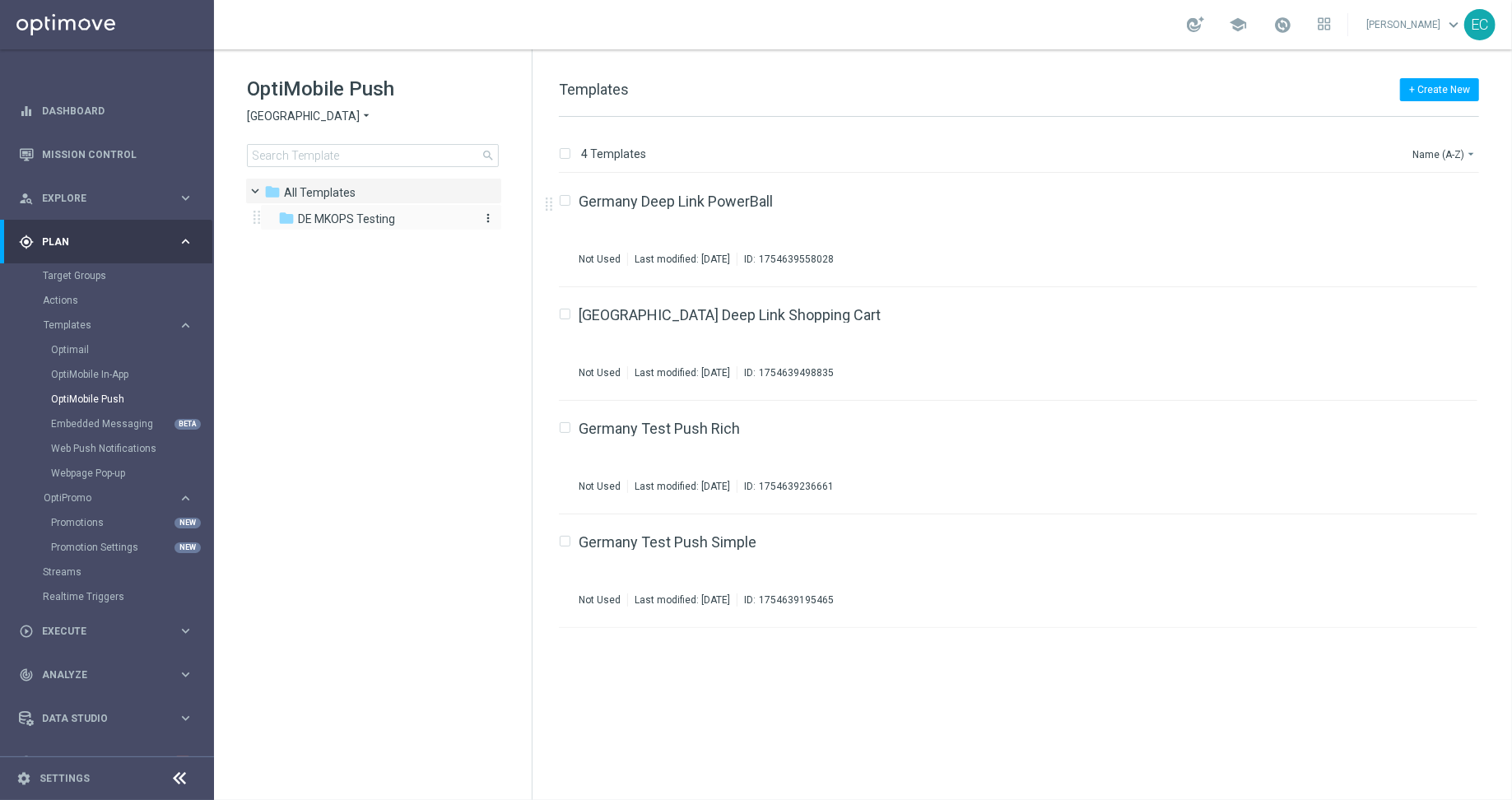
click at [360, 225] on span "DE MKOPS Testing" at bounding box center [347, 218] width 97 height 15
click at [1432, 536] on icon "file_copy" at bounding box center [1432, 537] width 13 height 13
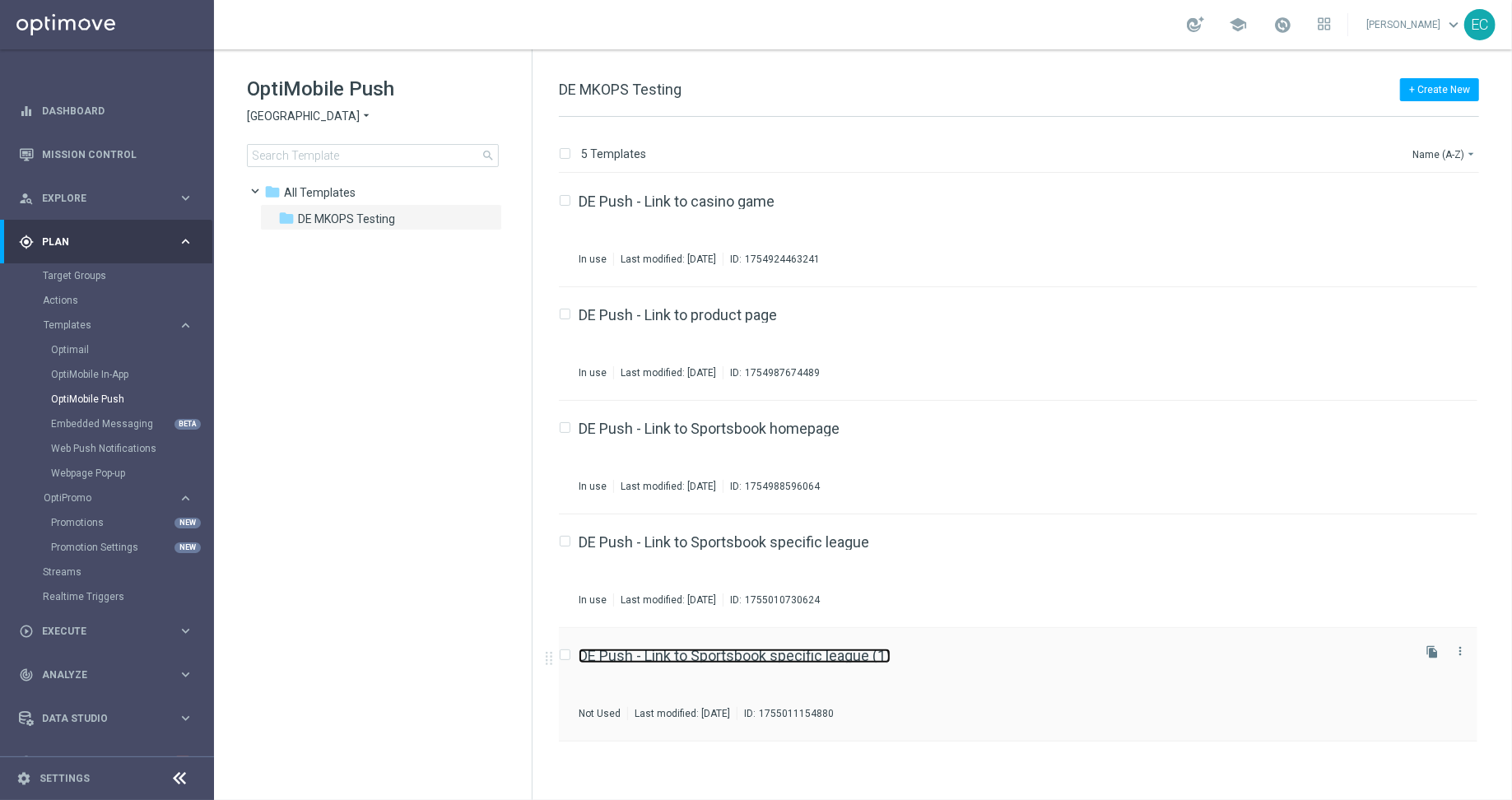
click at [802, 658] on link "DE Push - Link to Sportsbook specific league (1)" at bounding box center [735, 655] width 312 height 15
click at [817, 643] on div "DE Push - Link to Sportsbook specific league (1) Not Used Last modified: [DATE]…" at bounding box center [1019, 684] width 919 height 114
click at [1430, 653] on icon "file_copy" at bounding box center [1432, 651] width 13 height 13
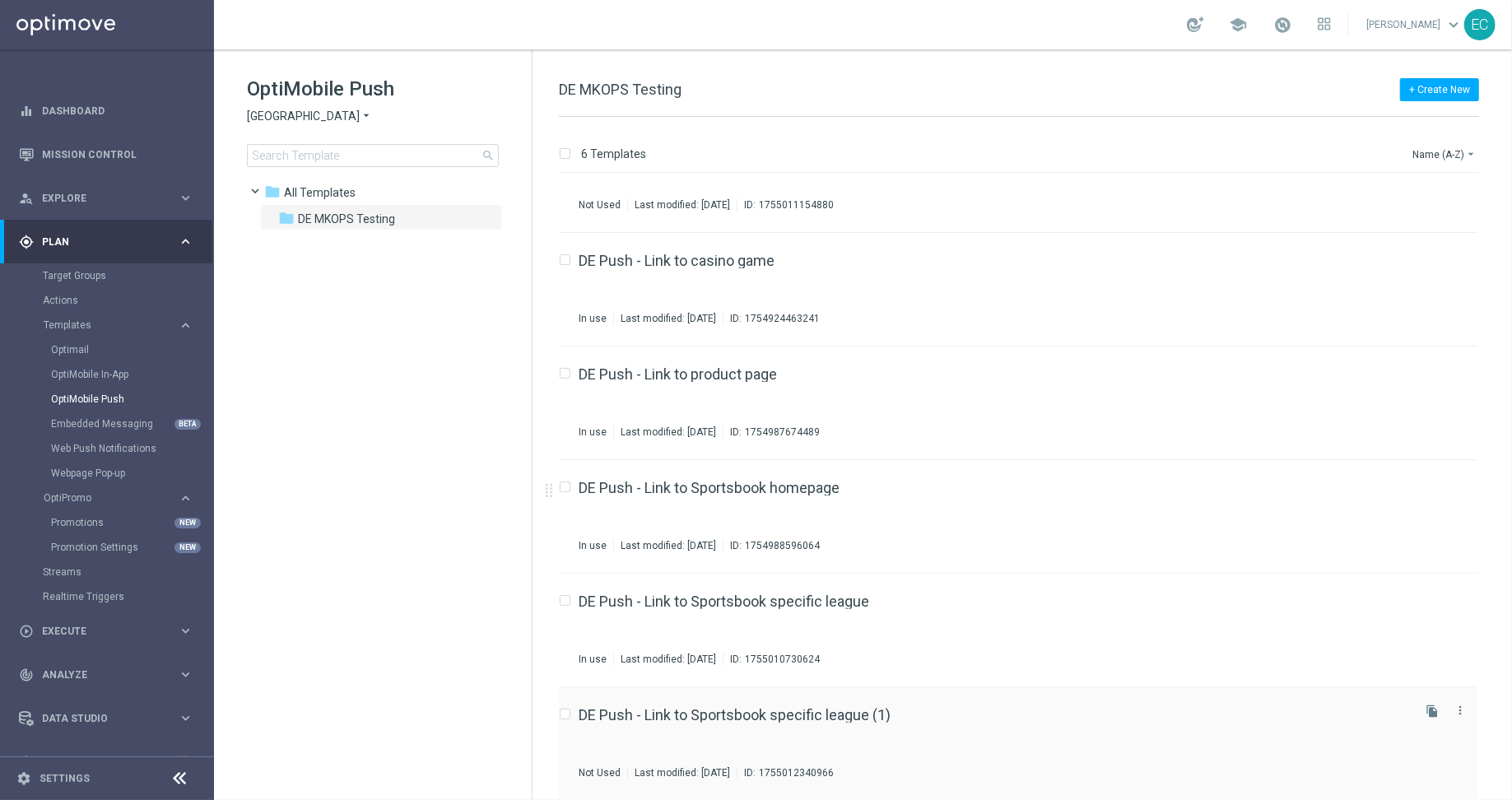
scroll to position [54, 0]
click at [824, 707] on link "DE Push - Link to Sportsbook specific league (1)" at bounding box center [735, 714] width 312 height 15
